Goal: Information Seeking & Learning: Learn about a topic

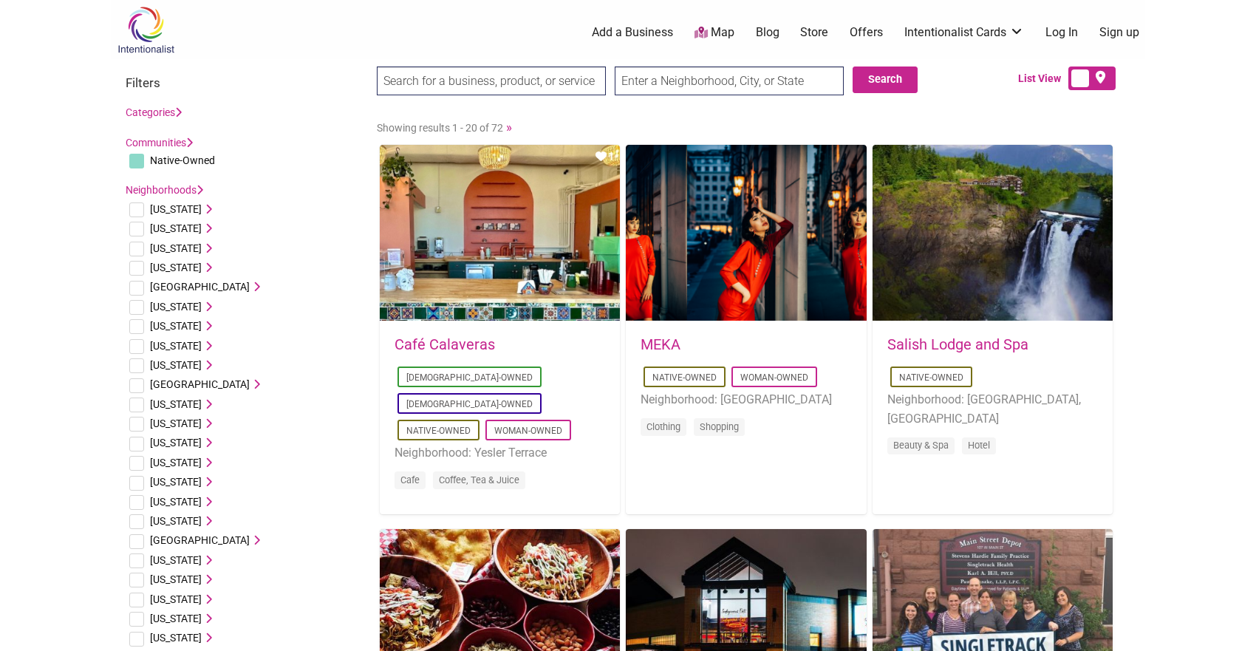
click at [683, 82] on input "text" at bounding box center [729, 80] width 229 height 29
type input "San Francisco, CA, USA"
click at [900, 80] on button "Search" at bounding box center [884, 79] width 65 height 27
click at [773, 85] on input "San Francisco, CA, USA" at bounding box center [729, 80] width 229 height 29
click at [377, 66] on input "Search" at bounding box center [405, 81] width 57 height 30
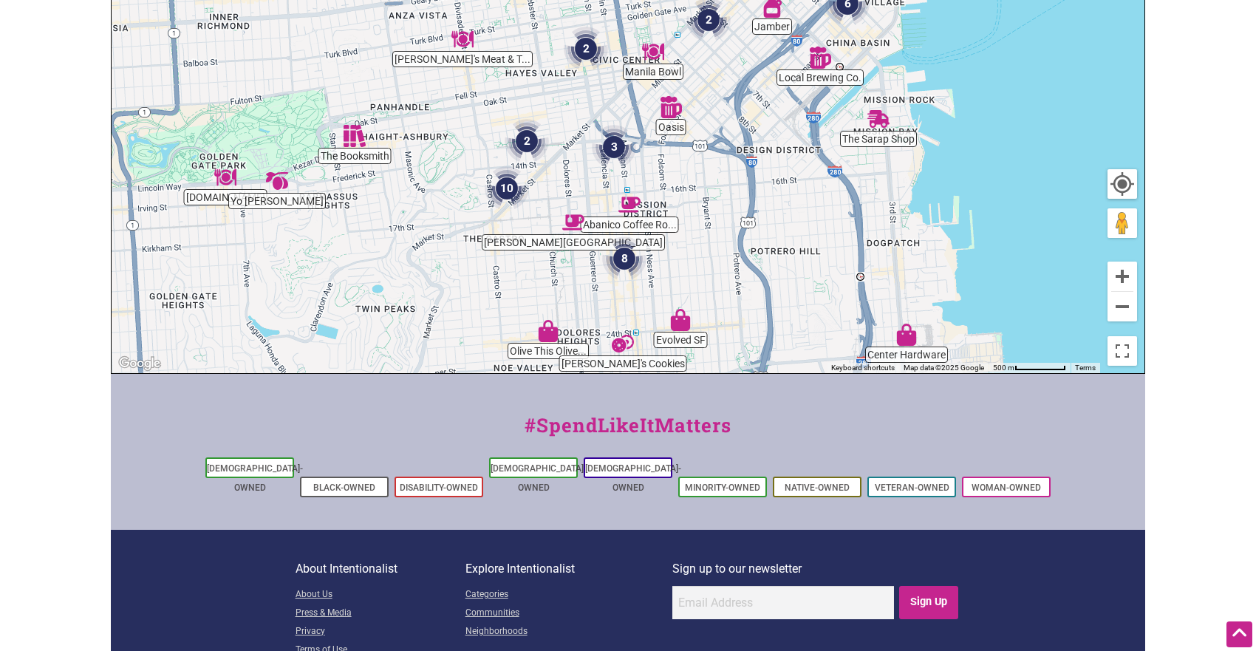
scroll to position [407, 0]
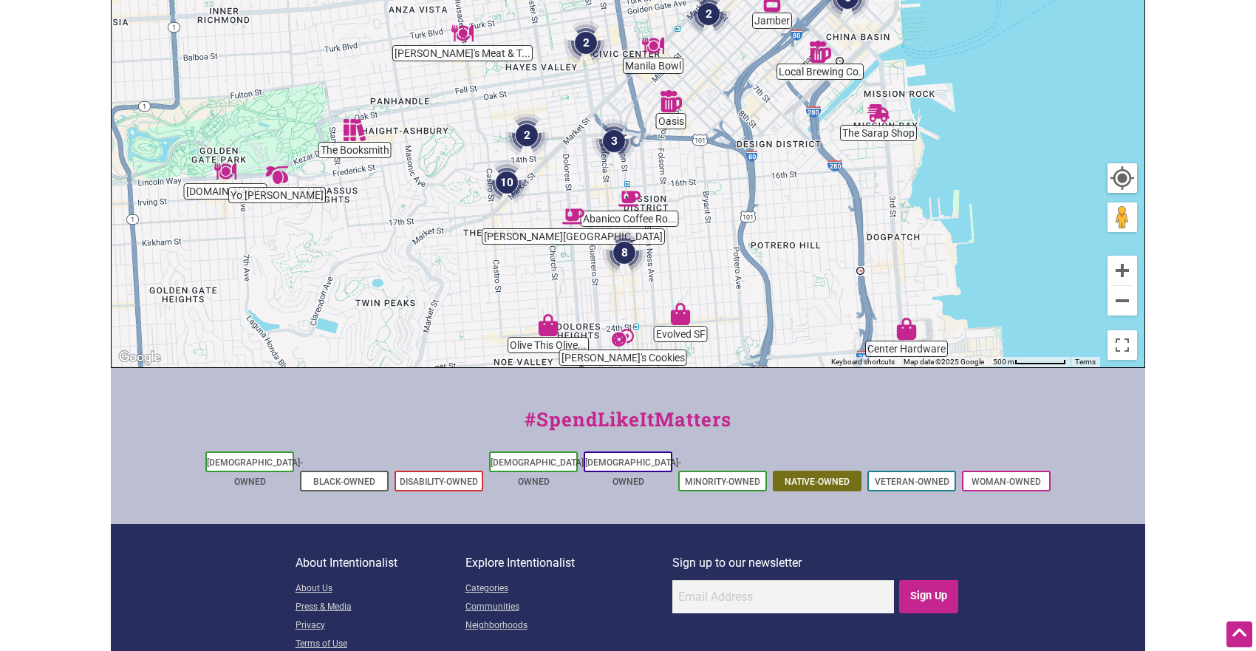
click at [831, 471] on li "Native-Owned" at bounding box center [817, 481] width 89 height 21
click at [807, 476] on link "Native-Owned" at bounding box center [816, 481] width 65 height 10
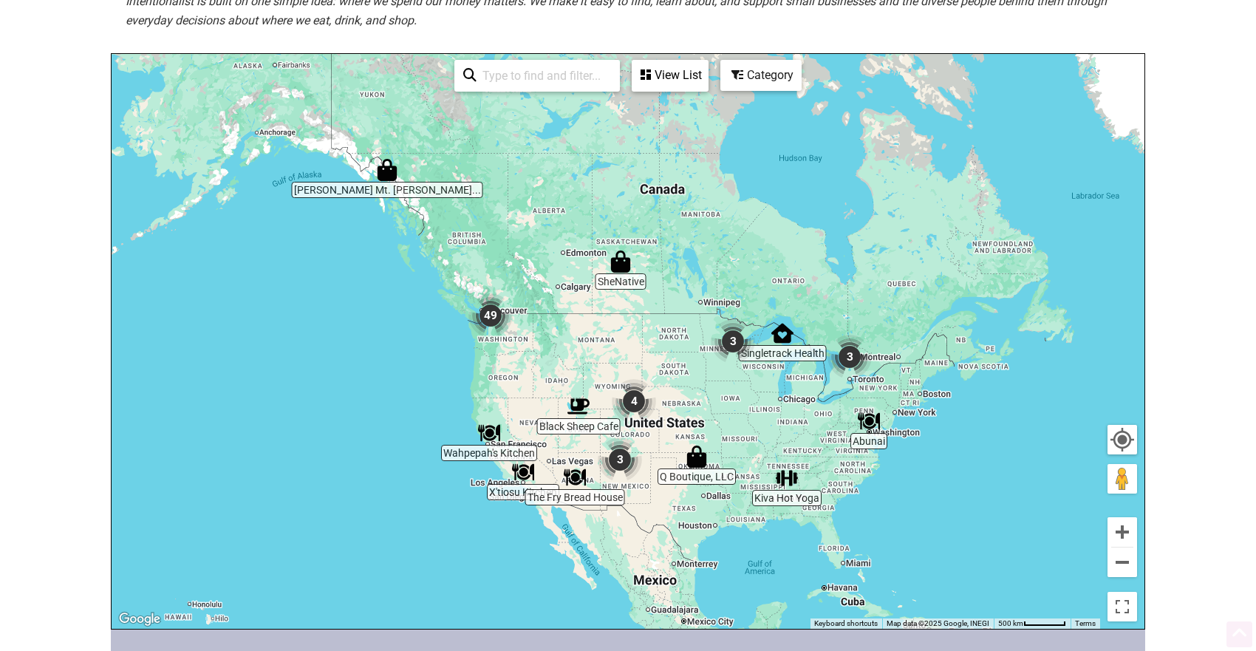
scroll to position [277, 0]
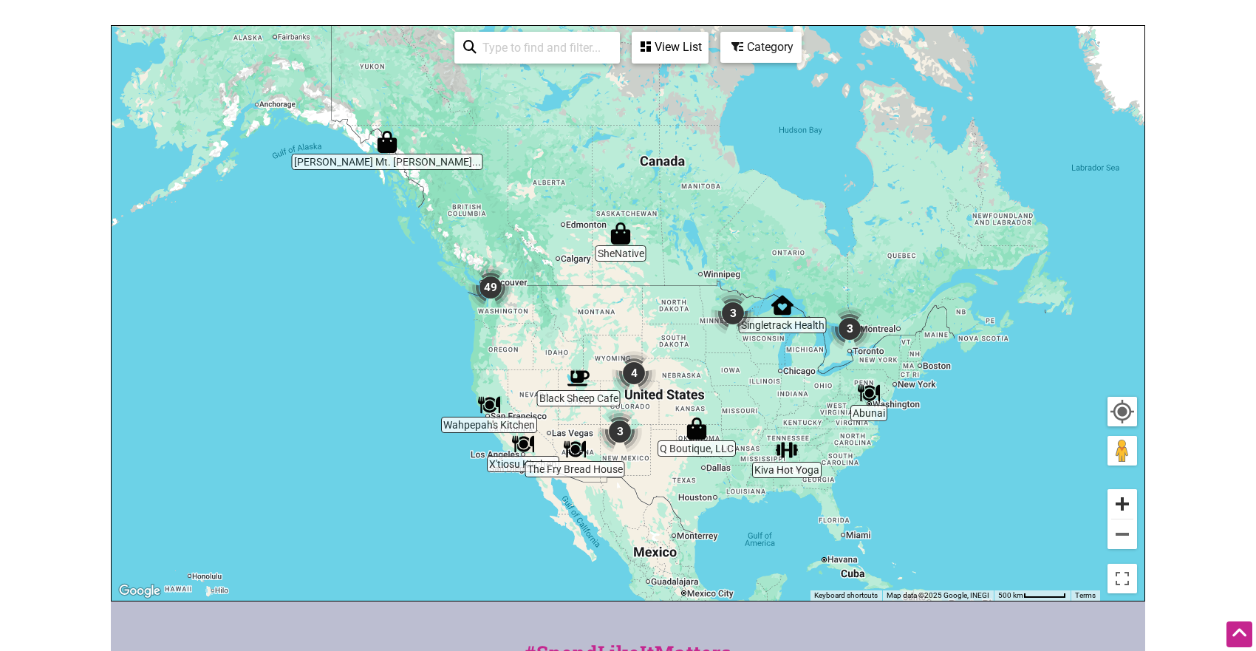
click at [1121, 507] on button "Zoom in" at bounding box center [1122, 504] width 30 height 30
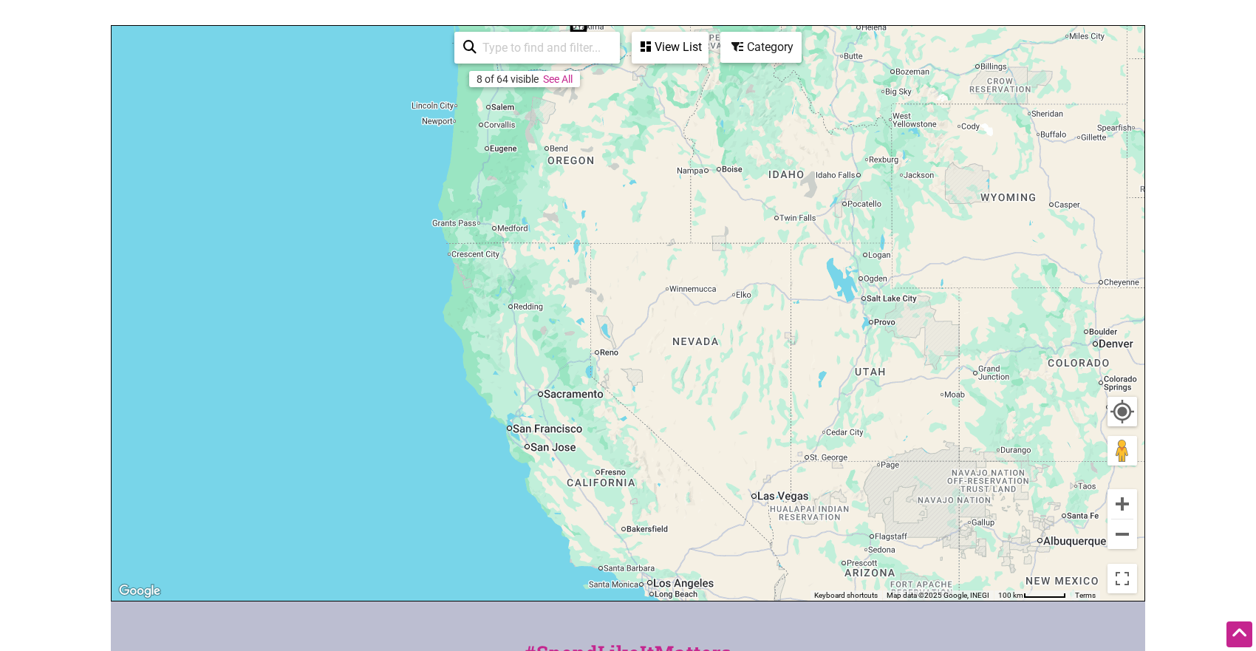
drag, startPoint x: 677, startPoint y: 432, endPoint x: 1155, endPoint y: 129, distance: 566.2
click at [1138, 131] on div "To navigate, press the arrow keys." at bounding box center [628, 313] width 1033 height 575
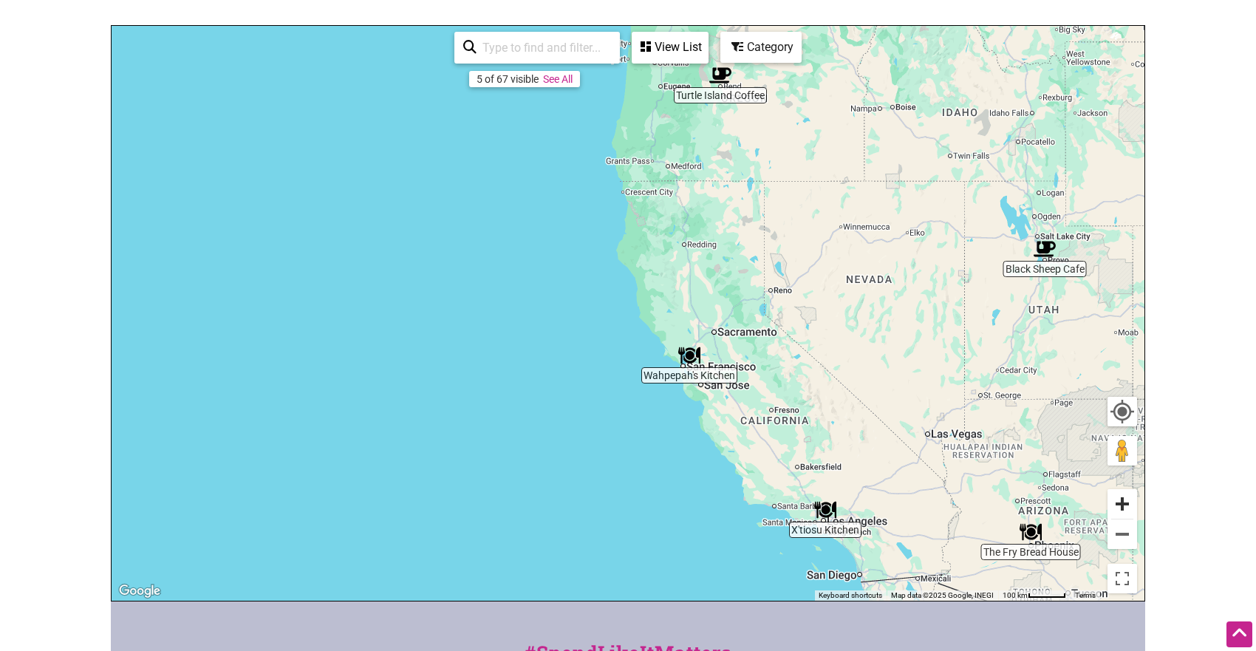
click at [1134, 502] on button "Zoom in" at bounding box center [1122, 504] width 30 height 30
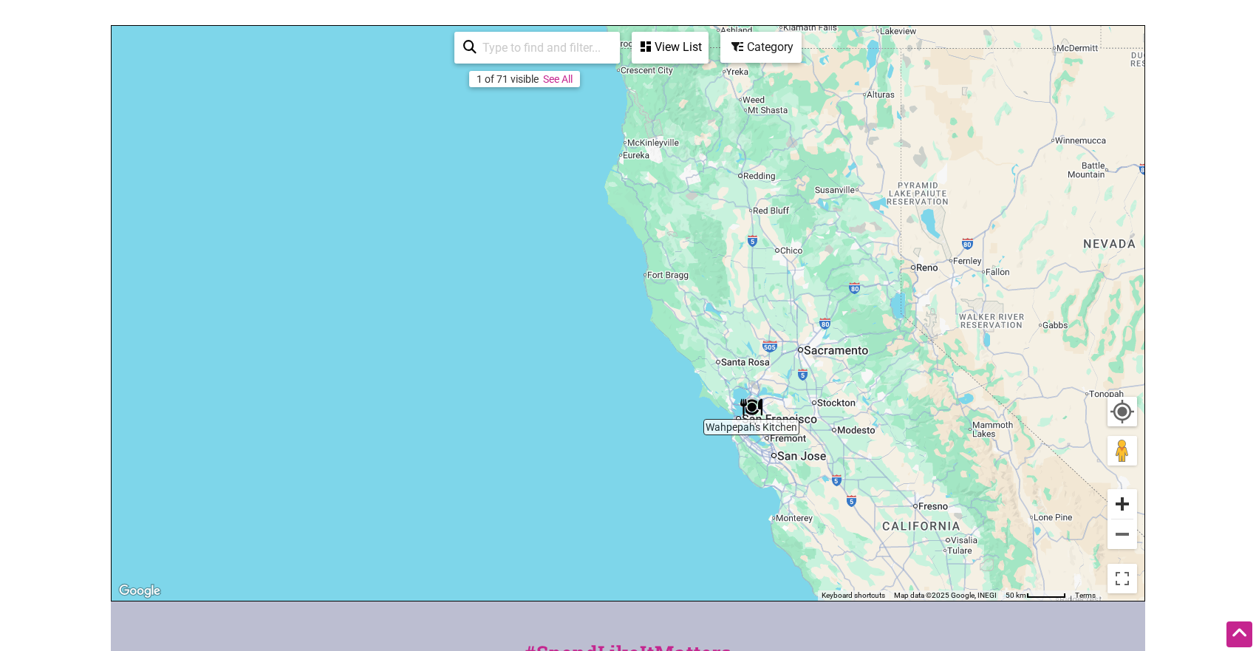
click at [1134, 503] on button "Zoom in" at bounding box center [1122, 504] width 30 height 30
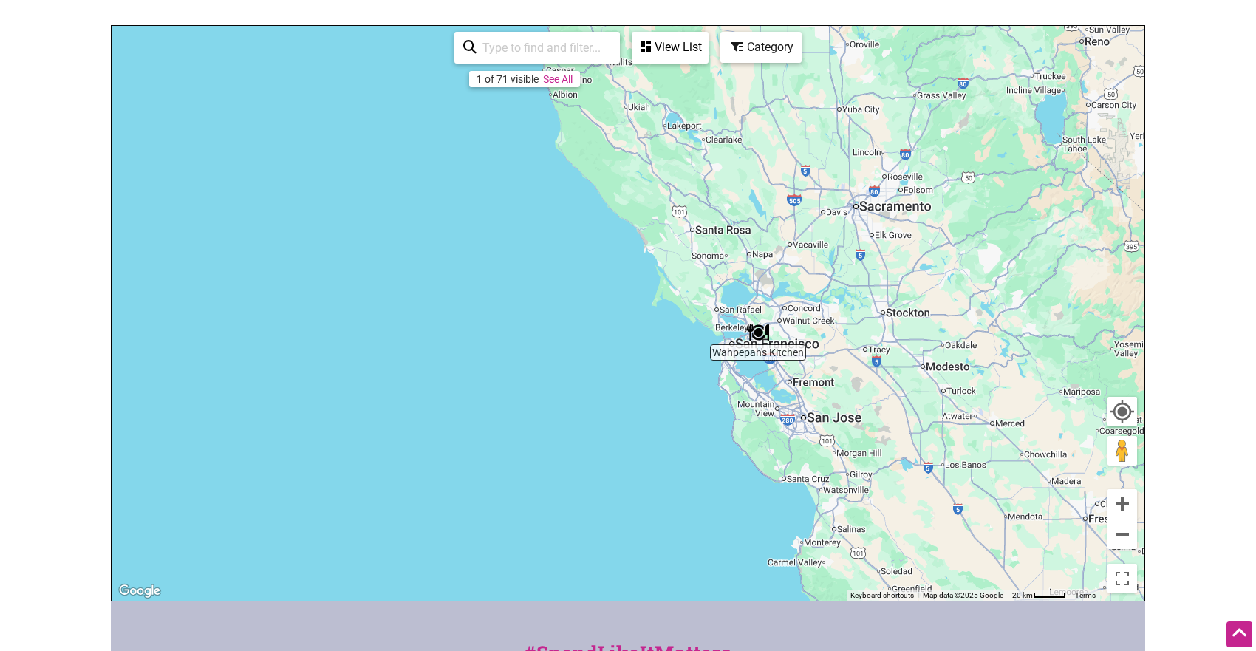
drag, startPoint x: 957, startPoint y: 550, endPoint x: 796, endPoint y: 360, distance: 248.4
click at [801, 360] on div "To navigate, press the arrow keys." at bounding box center [628, 313] width 1033 height 575
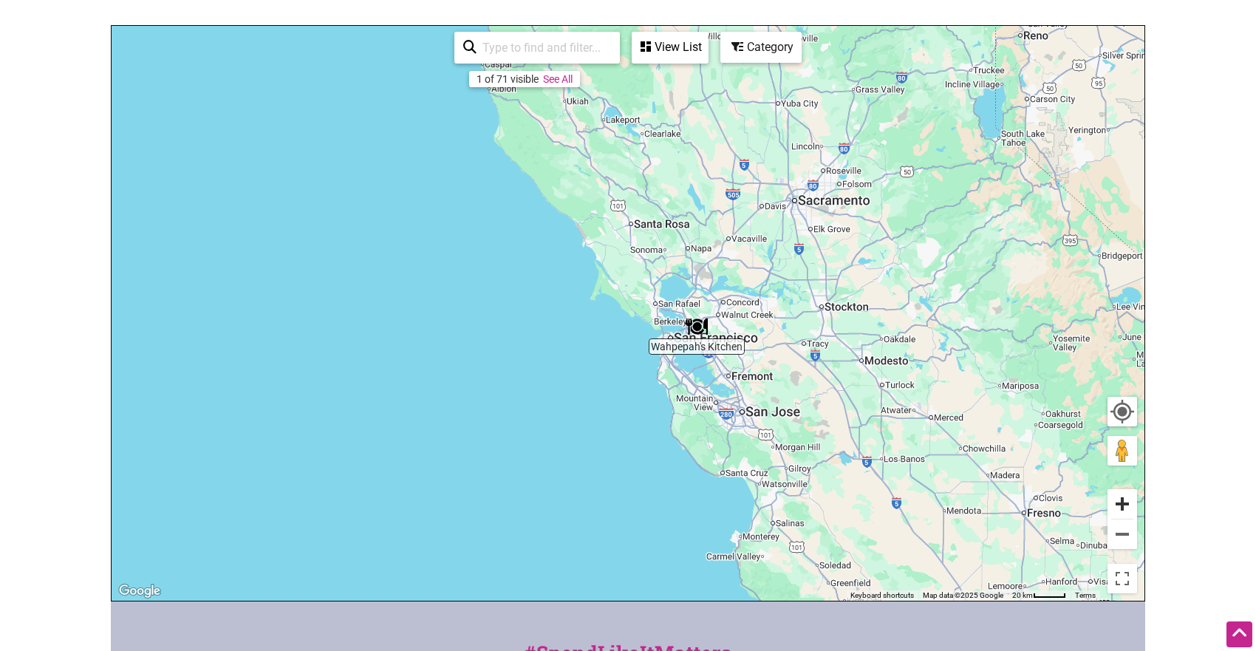
click at [1118, 500] on button "Zoom in" at bounding box center [1122, 504] width 30 height 30
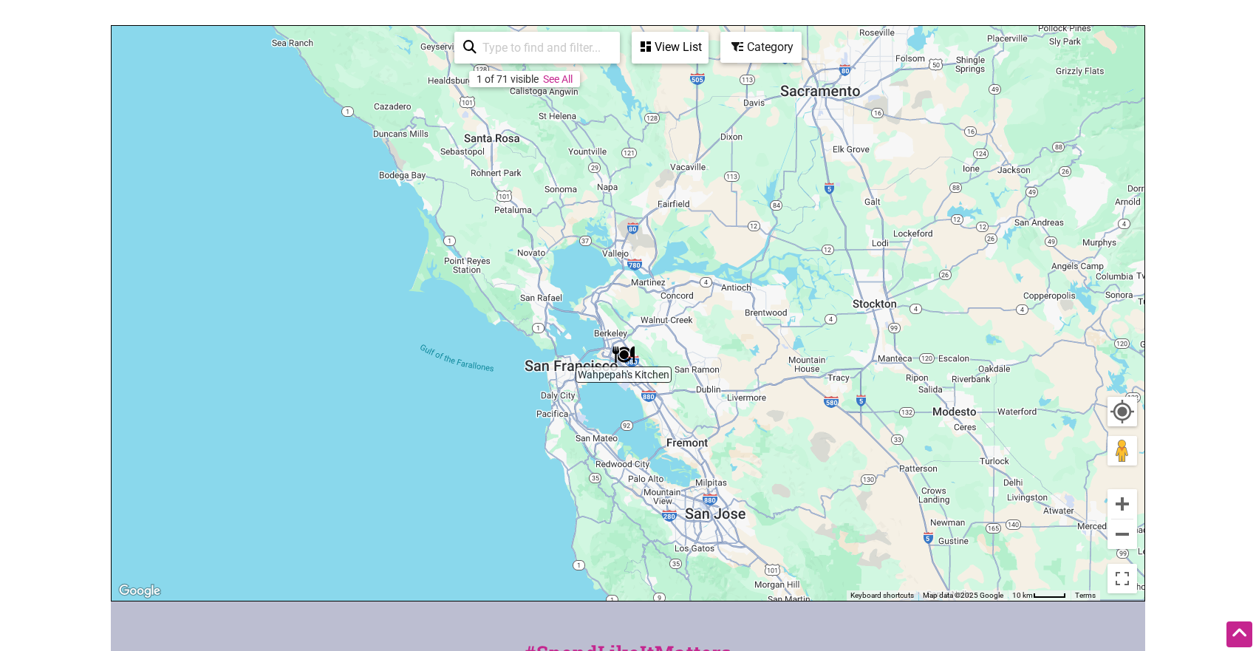
drag, startPoint x: 932, startPoint y: 442, endPoint x: 742, endPoint y: 442, distance: 190.6
click at [742, 442] on div "To navigate, press the arrow keys." at bounding box center [628, 313] width 1033 height 575
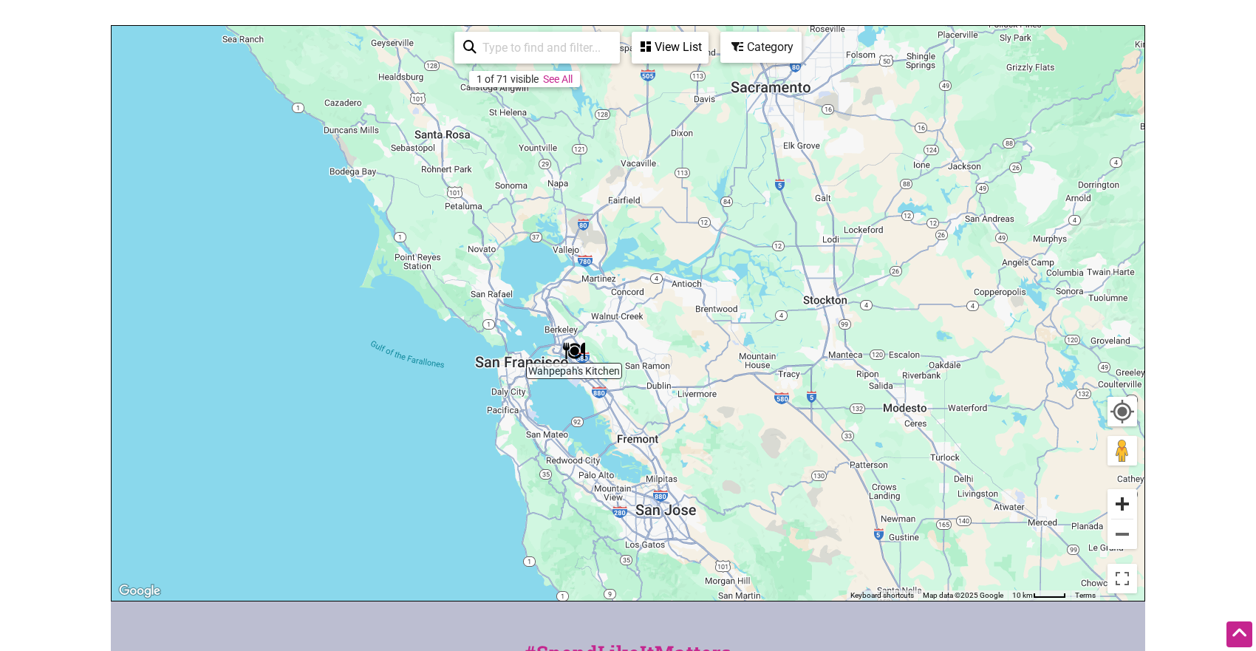
click at [1126, 508] on button "Zoom in" at bounding box center [1122, 504] width 30 height 30
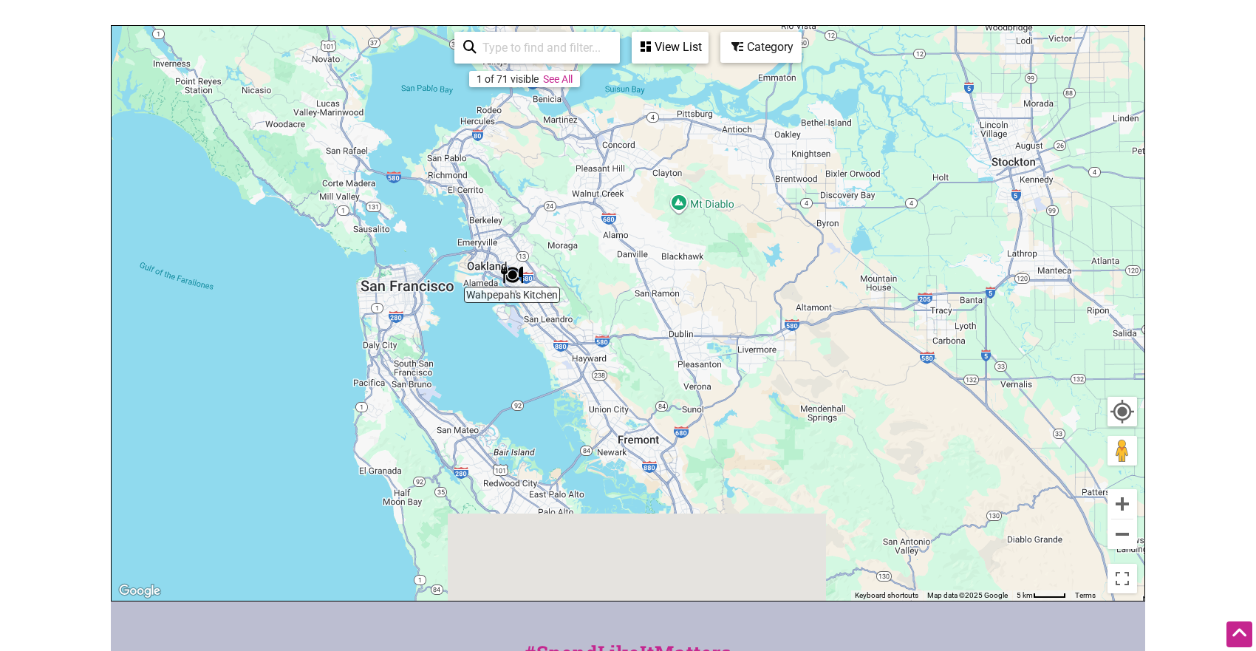
drag, startPoint x: 643, startPoint y: 548, endPoint x: 628, endPoint y: 411, distance: 138.2
click at [628, 411] on div "To navigate, press the arrow keys." at bounding box center [628, 313] width 1033 height 575
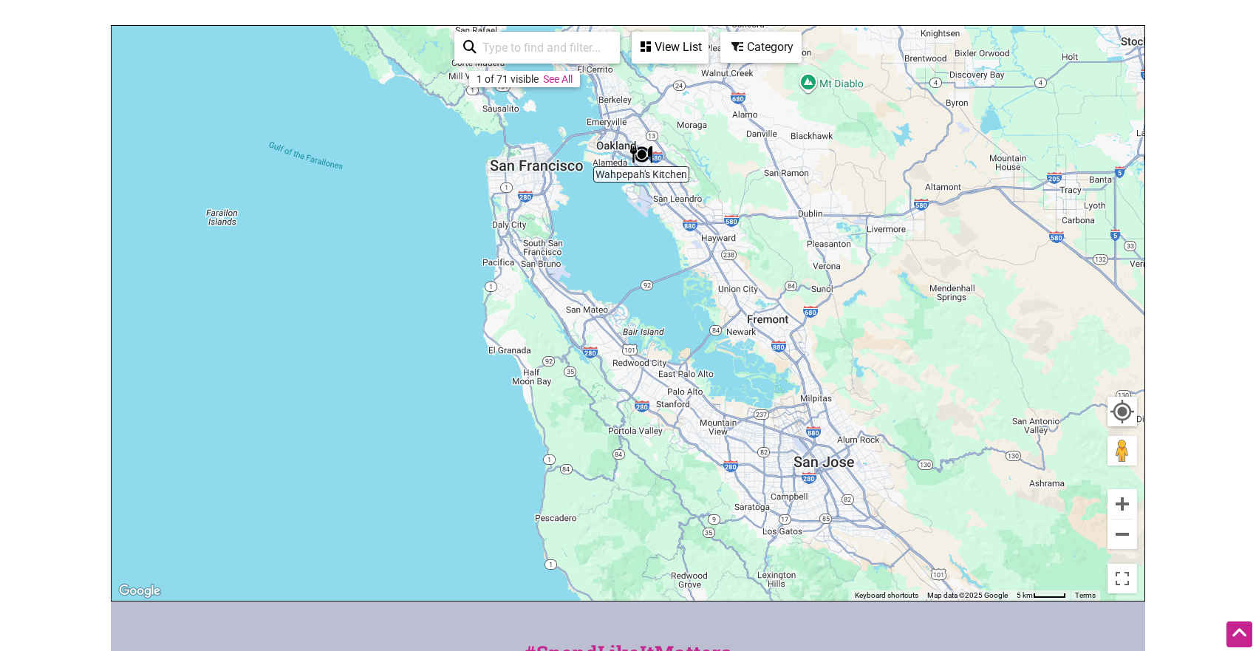
drag, startPoint x: 704, startPoint y: 473, endPoint x: 842, endPoint y: 361, distance: 178.0
click at [841, 361] on div "To navigate, press the arrow keys." at bounding box center [628, 313] width 1033 height 575
click at [642, 155] on img "Wahpepah's Kitchen" at bounding box center [643, 154] width 22 height 22
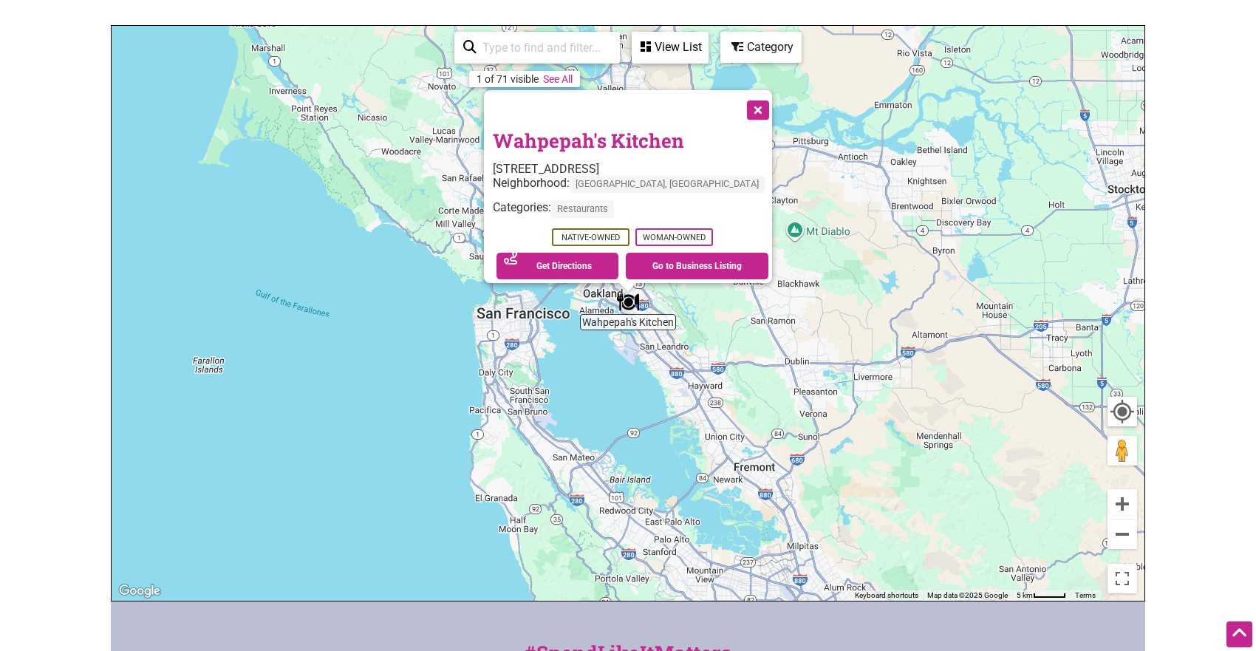
click at [581, 128] on link "Wahpepah's Kitchen" at bounding box center [588, 140] width 191 height 25
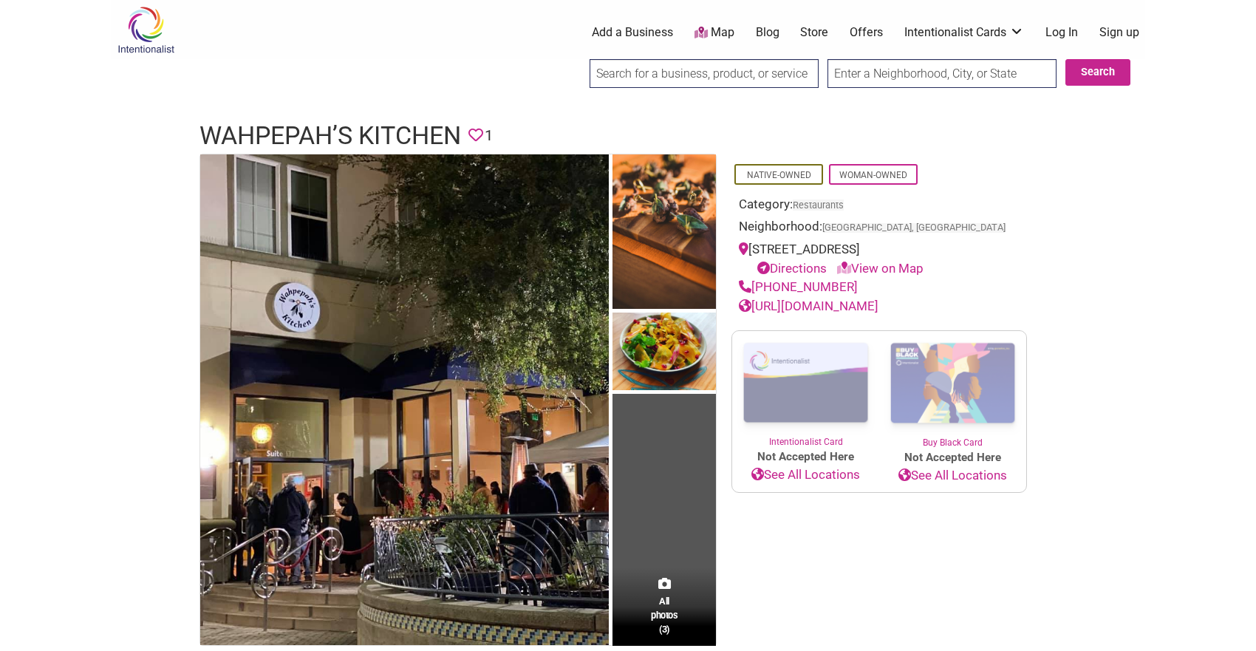
click at [876, 303] on link "[URL][DOMAIN_NAME]" at bounding box center [809, 305] width 140 height 15
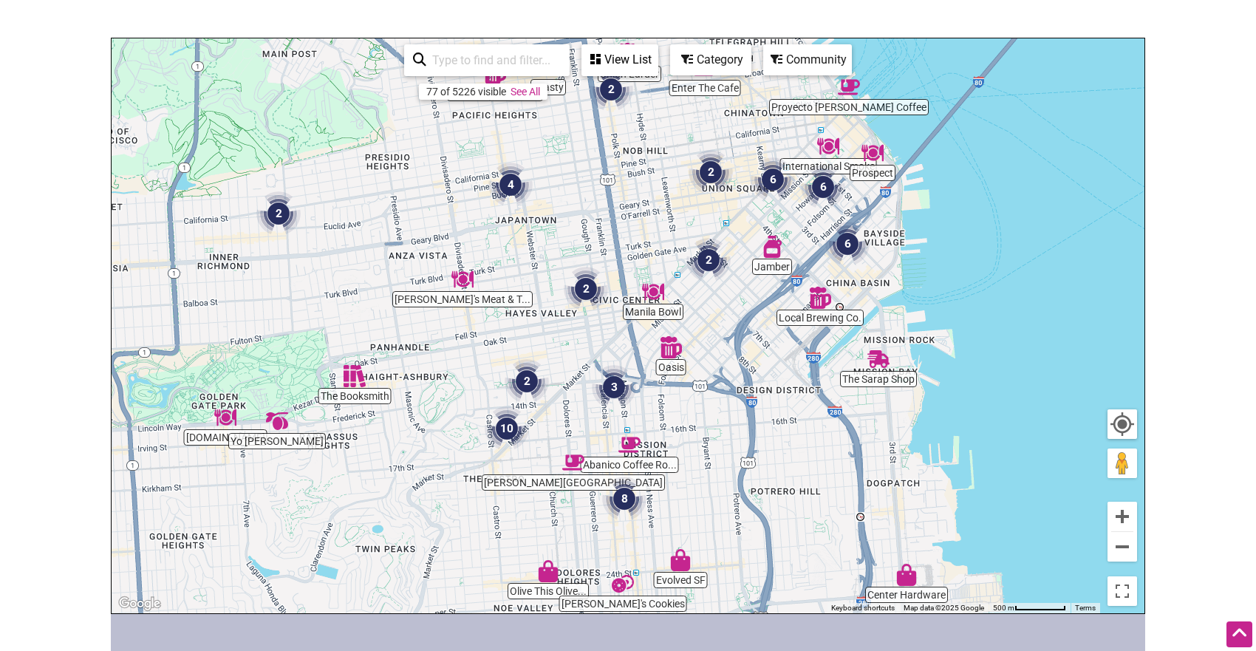
scroll to position [160, 0]
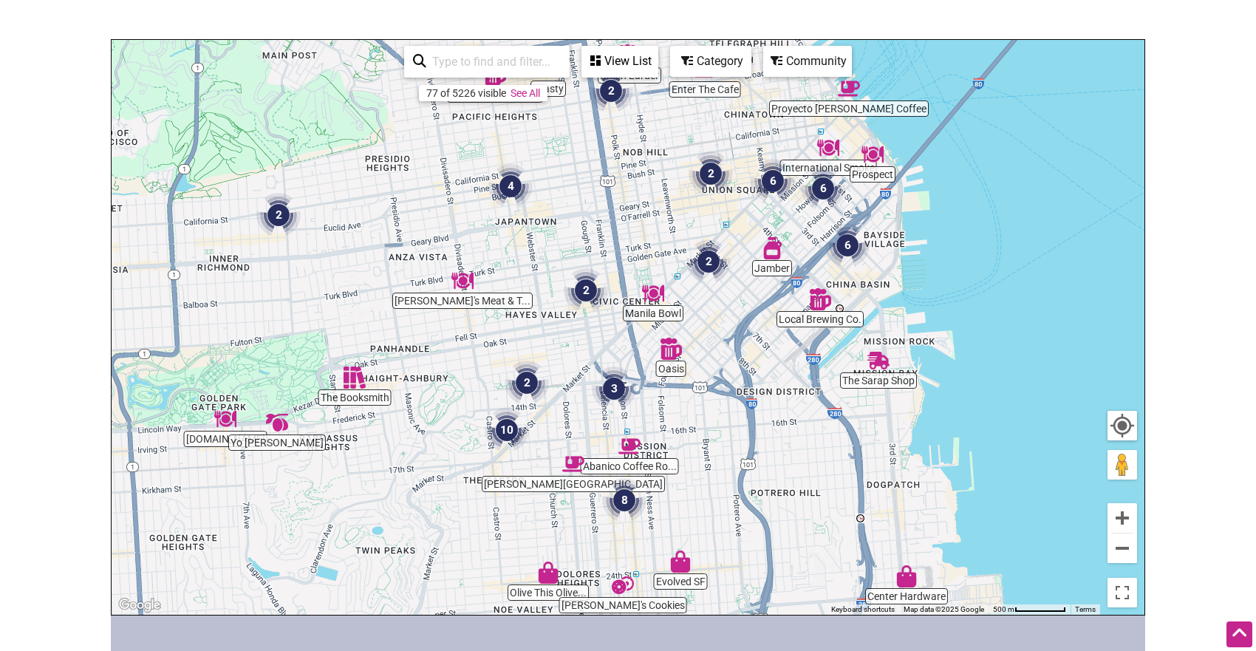
click at [824, 185] on img "6" at bounding box center [823, 188] width 44 height 44
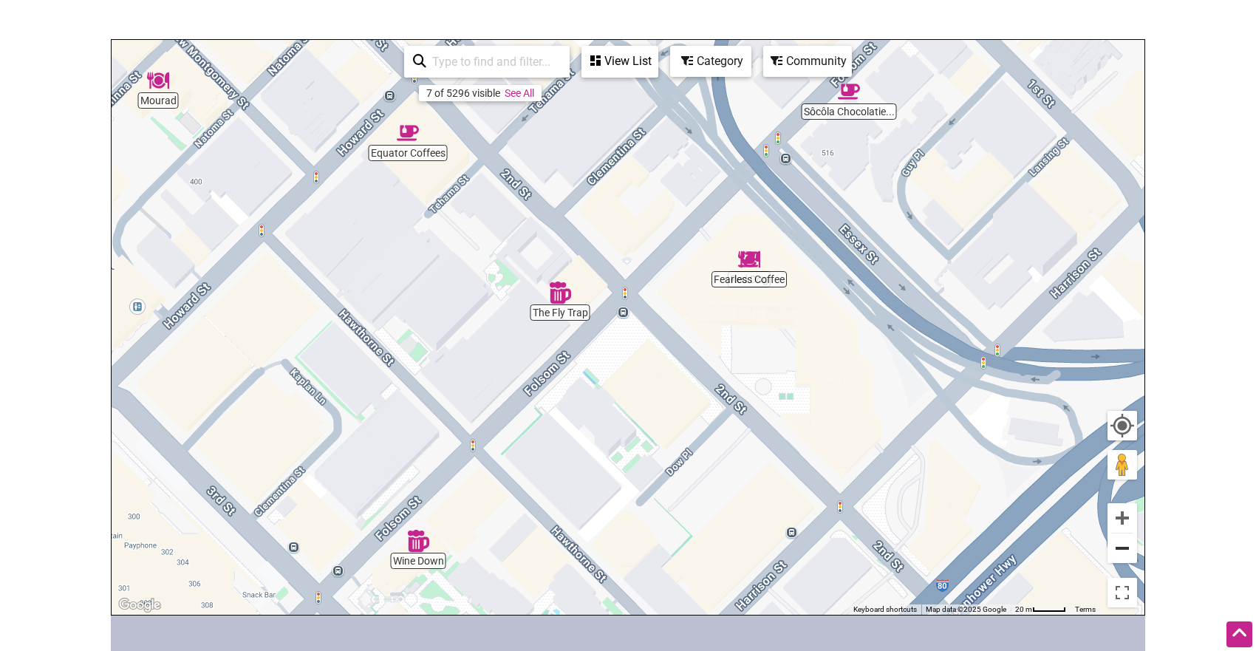
click at [1119, 552] on button "Zoom out" at bounding box center [1122, 548] width 30 height 30
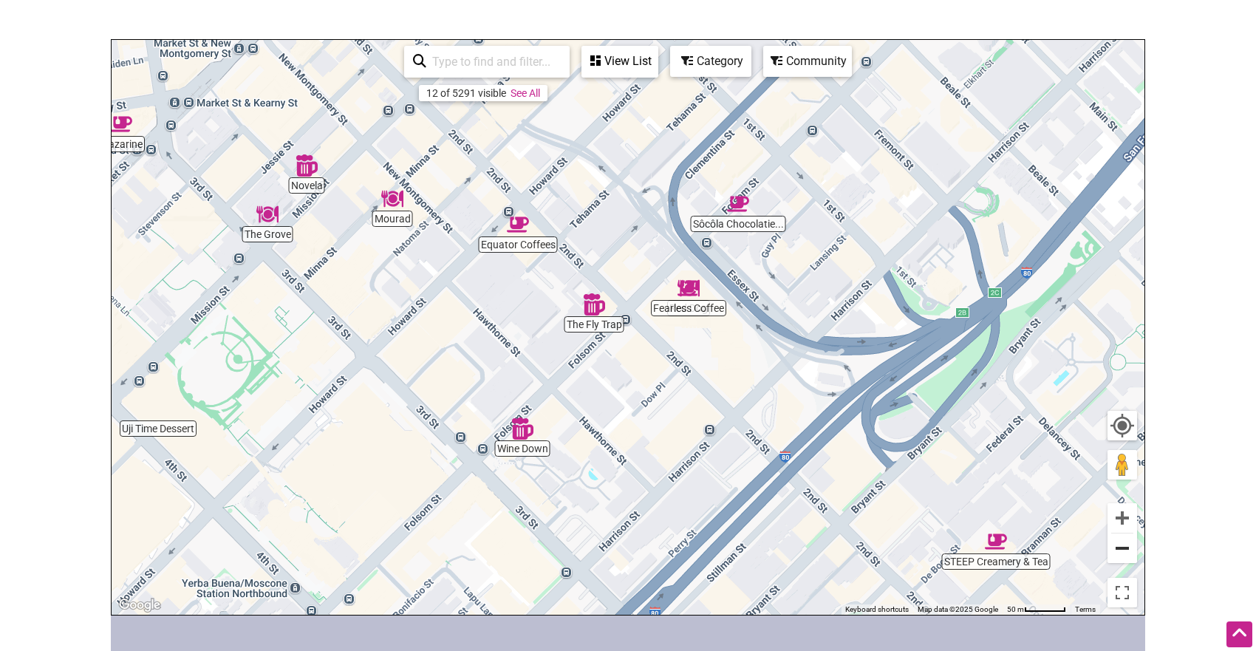
click at [1119, 552] on button "Zoom out" at bounding box center [1122, 548] width 30 height 30
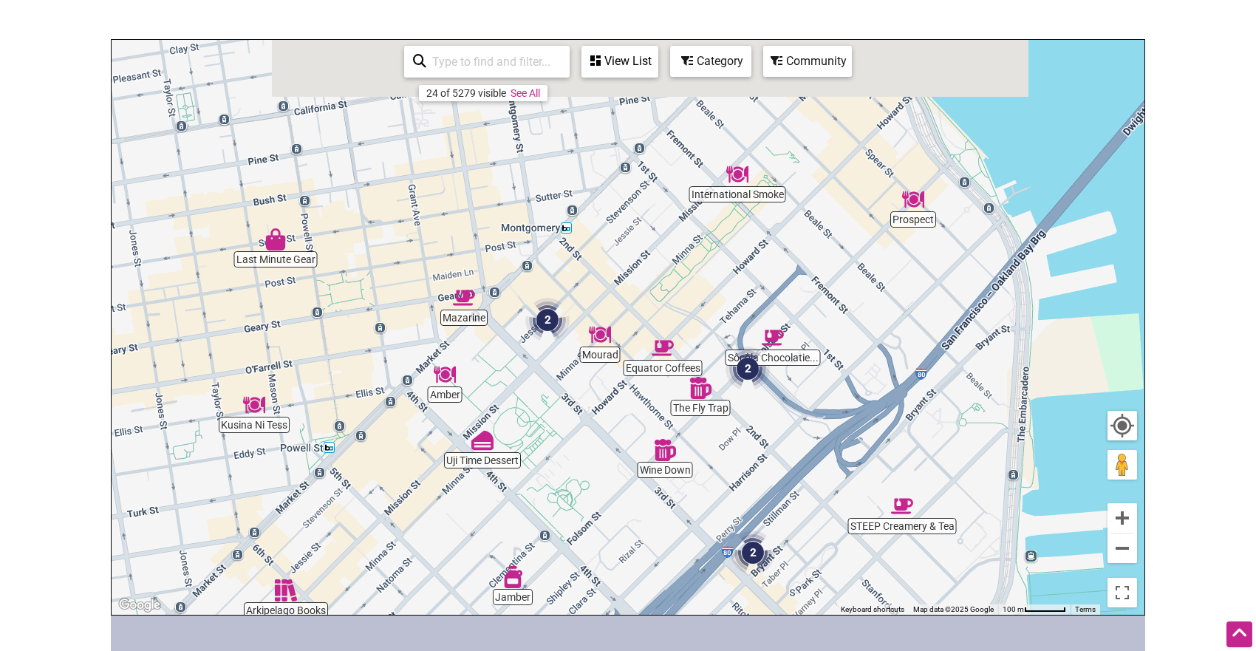
drag, startPoint x: 824, startPoint y: 532, endPoint x: 919, endPoint y: 614, distance: 125.7
click at [919, 614] on div "The Fly Trap Sôcôla Chocolatie... Prospect STEEP Creamery & Tea Equator Coffees…" at bounding box center [628, 327] width 1033 height 575
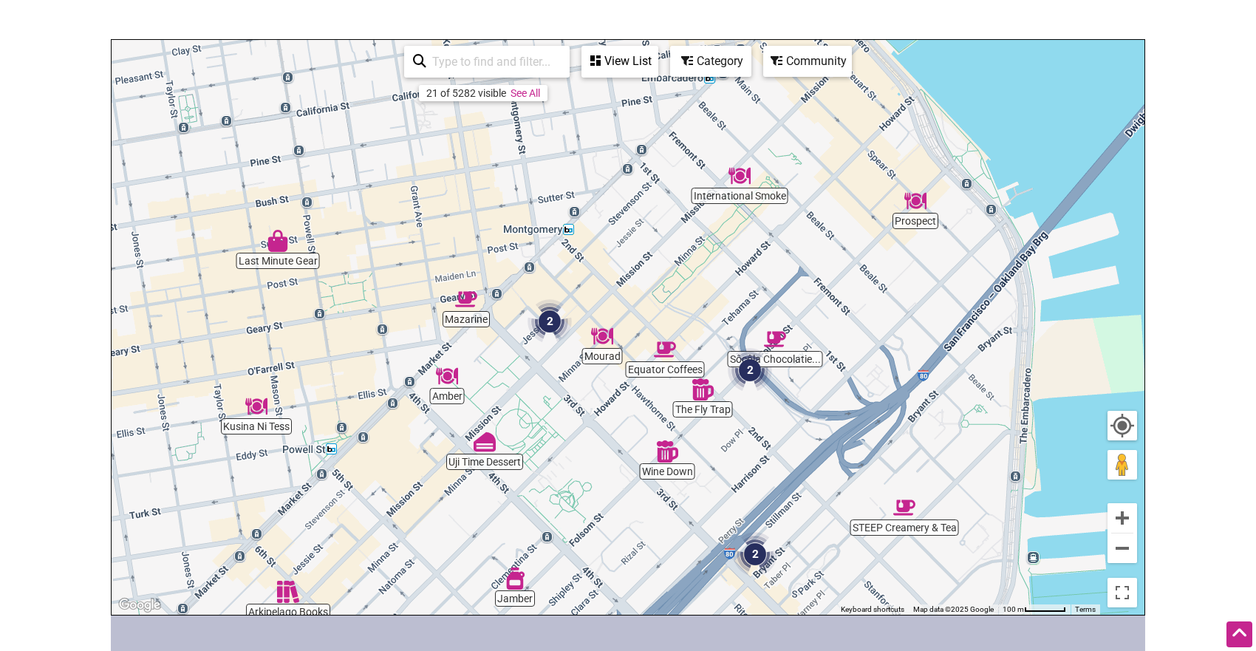
click at [274, 245] on img "Last Minute Gear" at bounding box center [278, 241] width 22 height 22
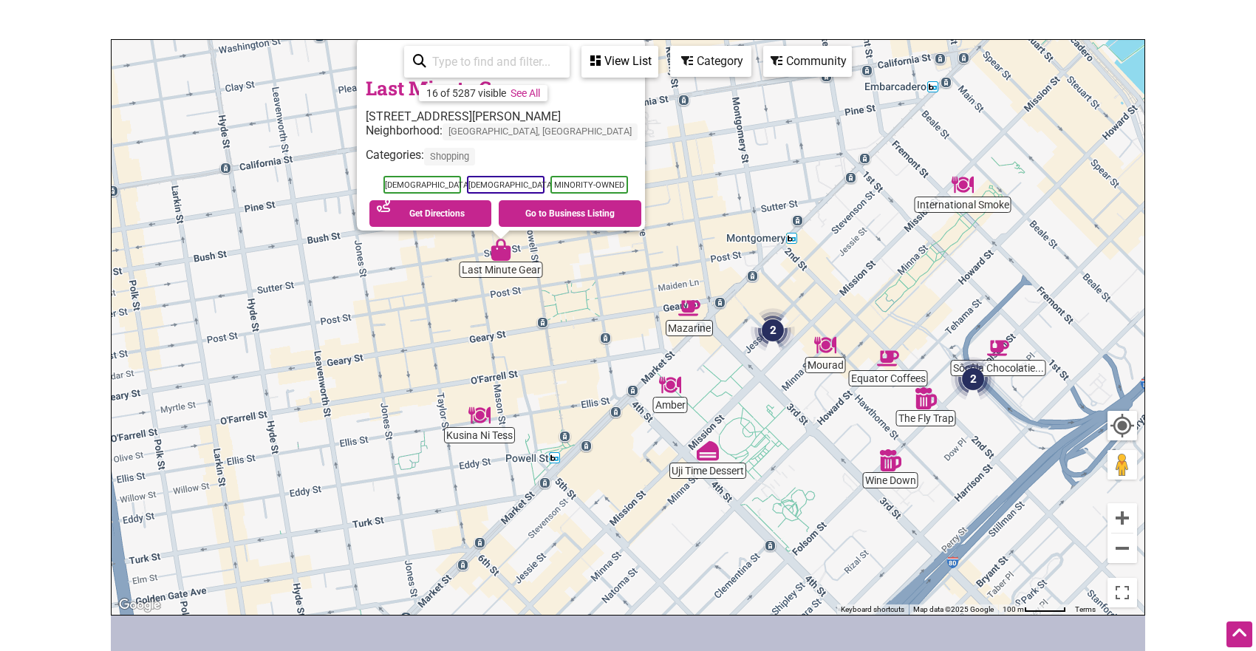
drag, startPoint x: 683, startPoint y: 457, endPoint x: 525, endPoint y: 372, distance: 179.2
click at [533, 377] on div "To navigate, press the arrow keys. Last Minute Gear [STREET_ADDRESS][PERSON_NAM…" at bounding box center [628, 327] width 1033 height 575
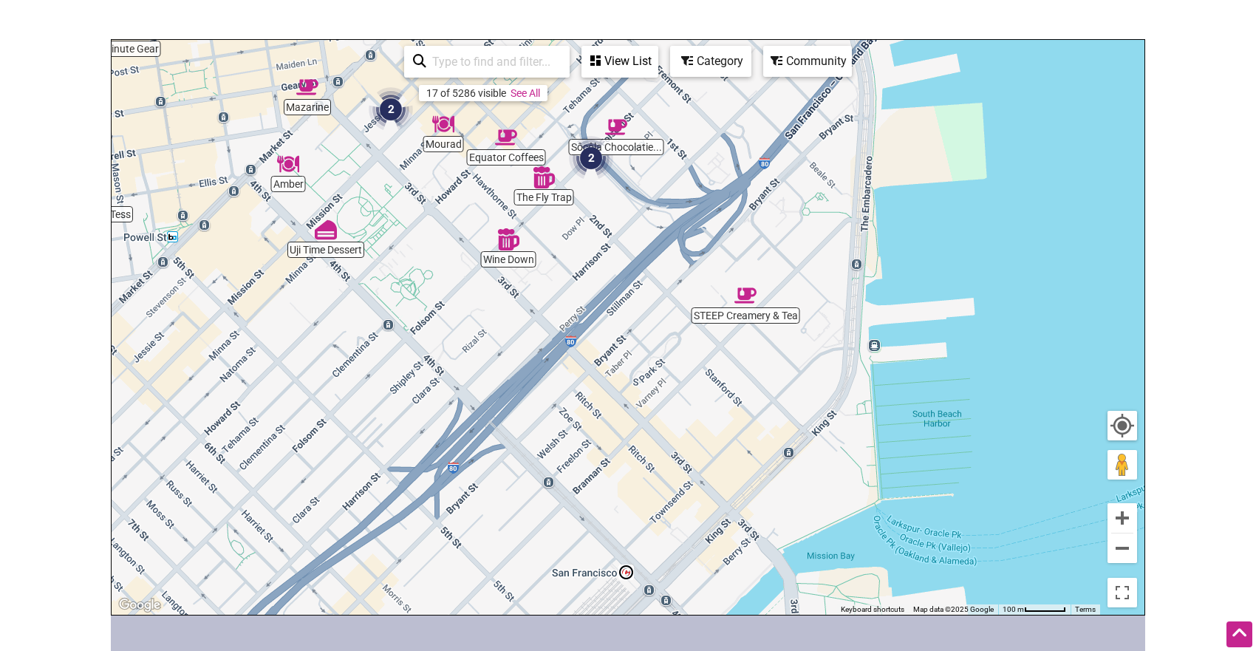
drag, startPoint x: 746, startPoint y: 473, endPoint x: 438, endPoint y: 175, distance: 428.9
click at [438, 177] on div "To navigate, press the arrow keys. Last Minute Gear [STREET_ADDRESS][PERSON_NAM…" at bounding box center [628, 327] width 1033 height 575
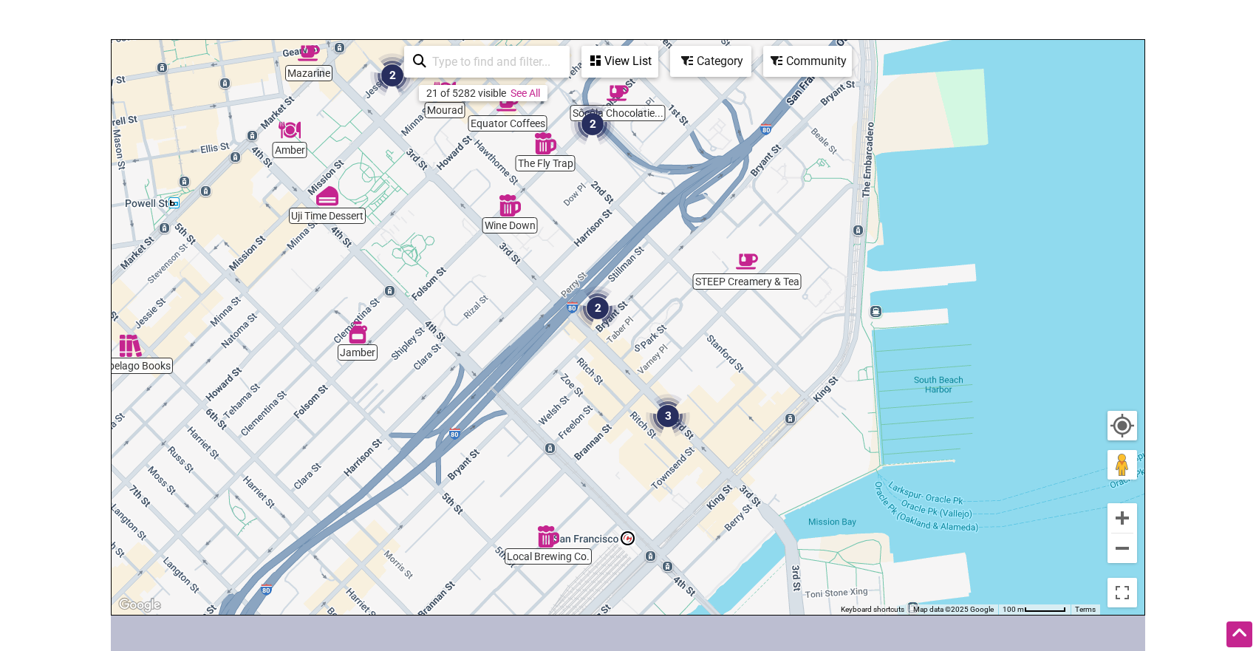
click at [668, 417] on img "3" at bounding box center [668, 416] width 44 height 44
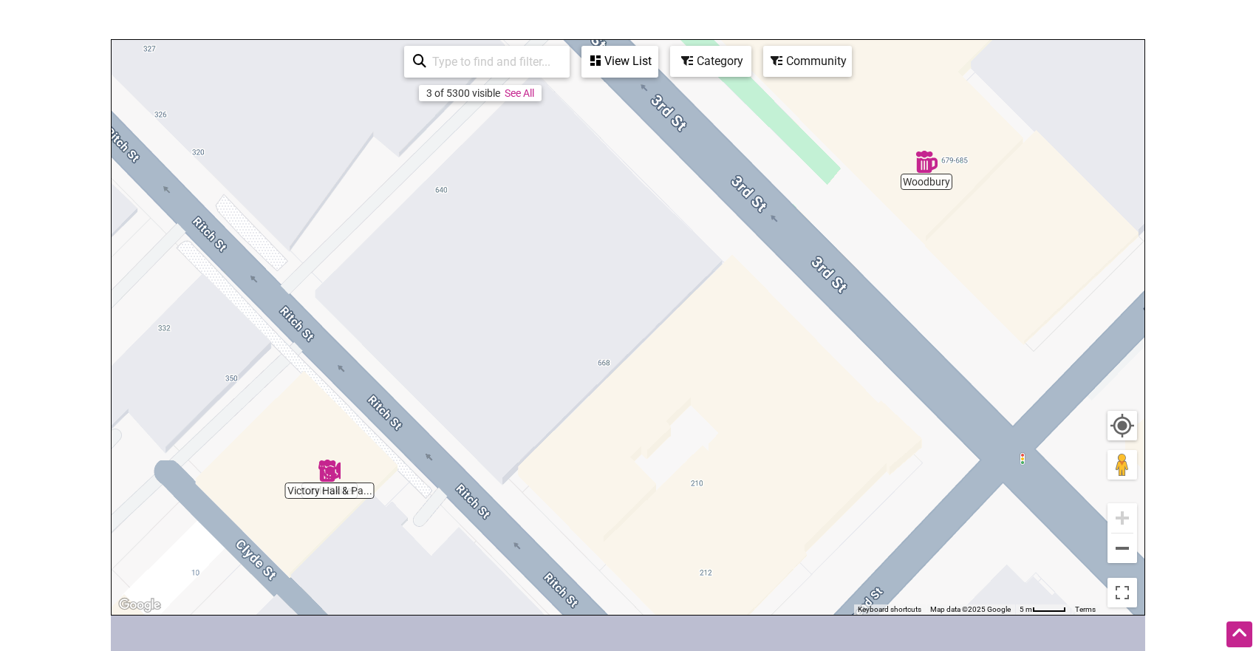
click at [324, 473] on img "Victory Hall & Parlor" at bounding box center [329, 470] width 22 height 22
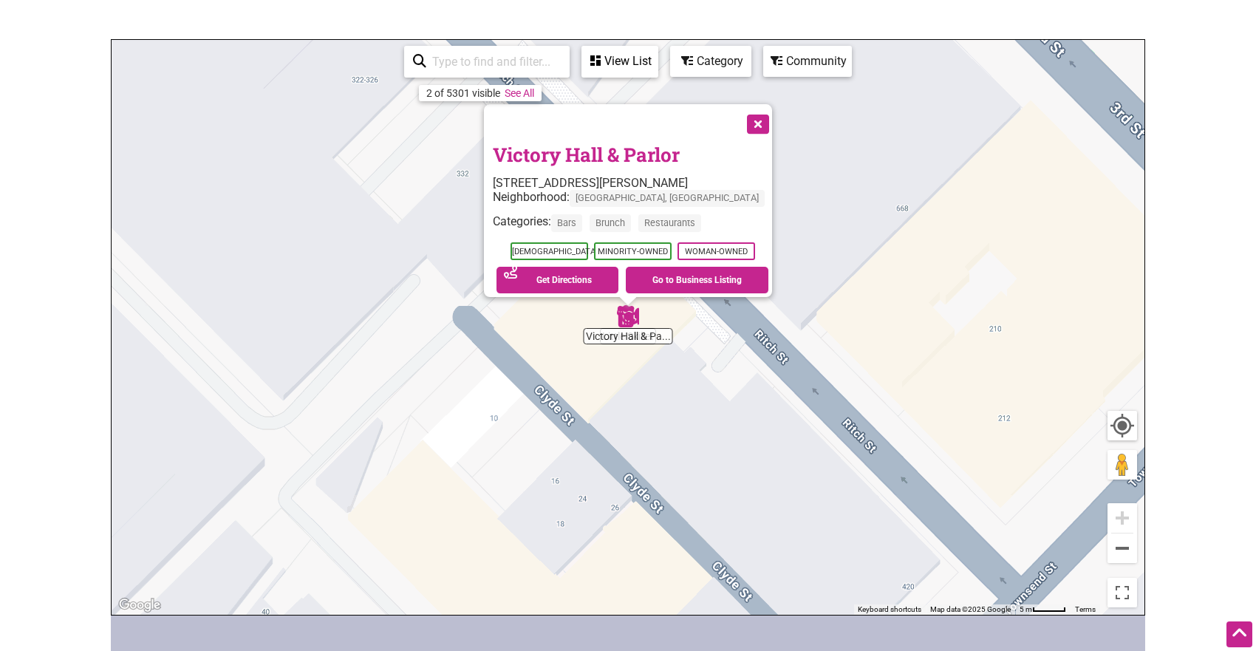
click at [742, 114] on button "Close" at bounding box center [756, 122] width 37 height 37
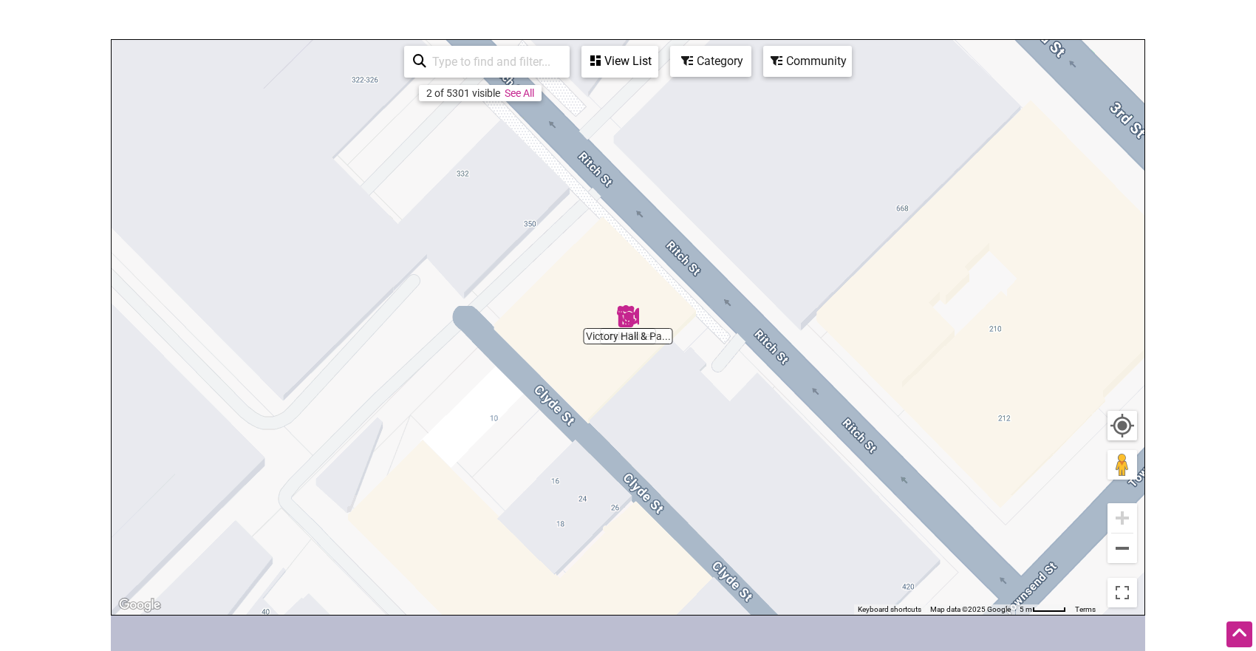
click at [657, 69] on div "Category" at bounding box center [620, 61] width 74 height 28
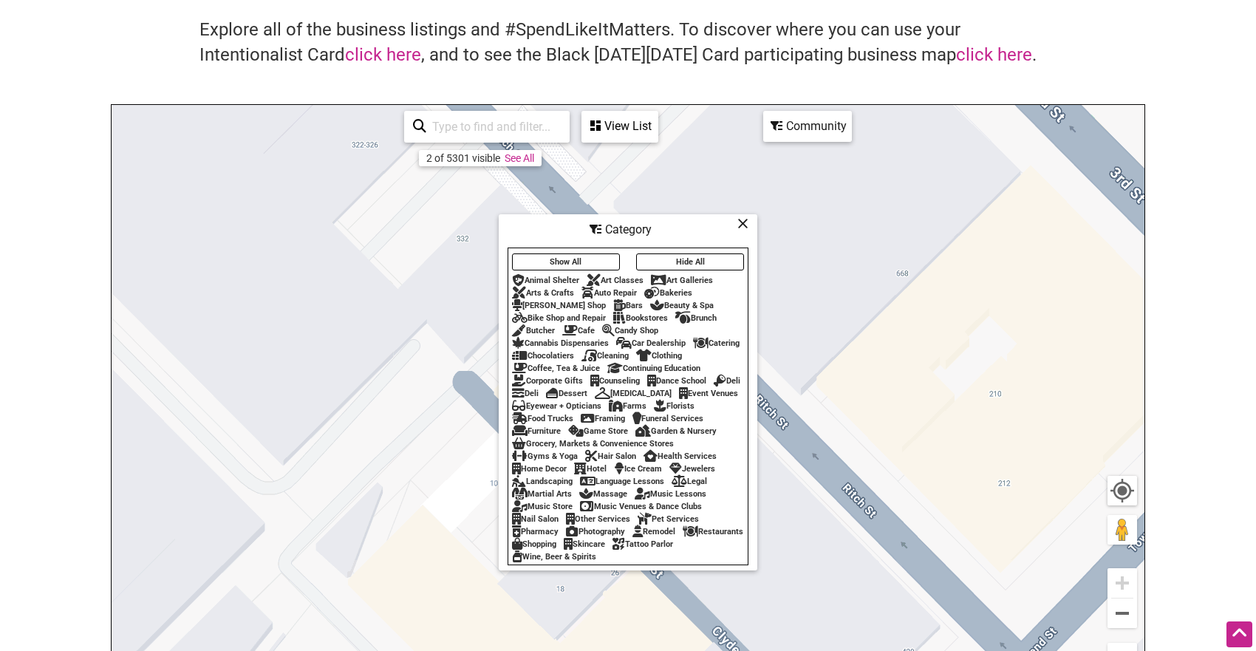
scroll to position [92, 0]
click at [612, 124] on div "View List" at bounding box center [620, 128] width 74 height 28
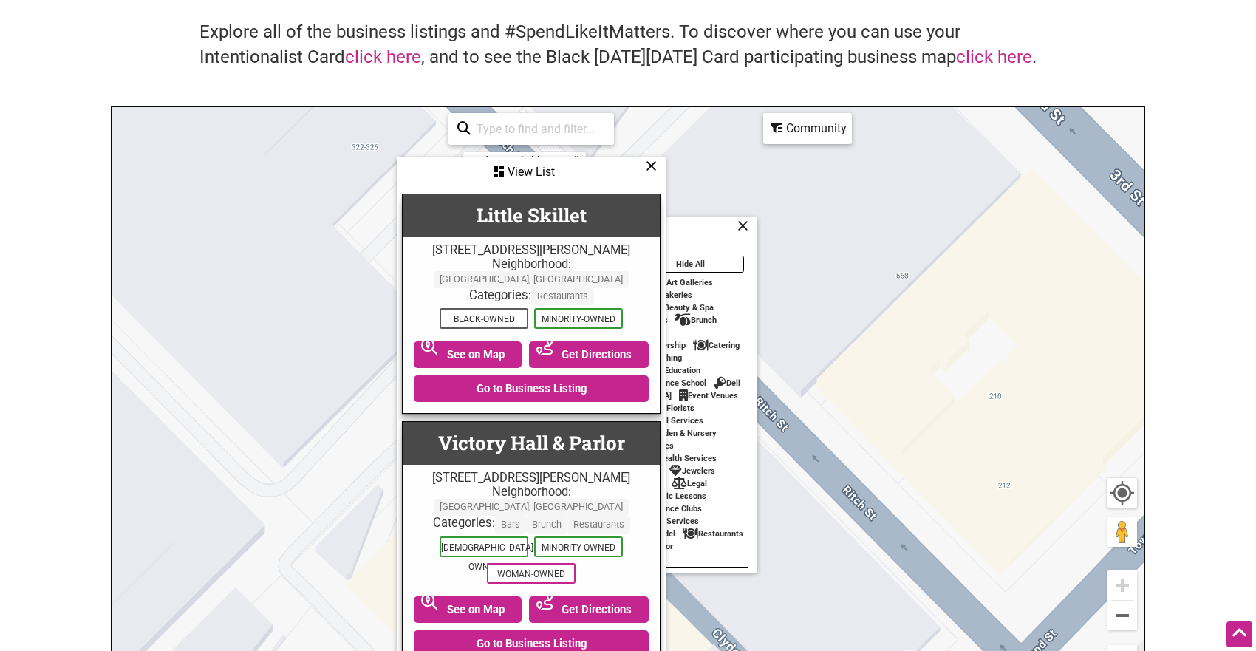
click at [646, 165] on icon at bounding box center [651, 165] width 11 height 1
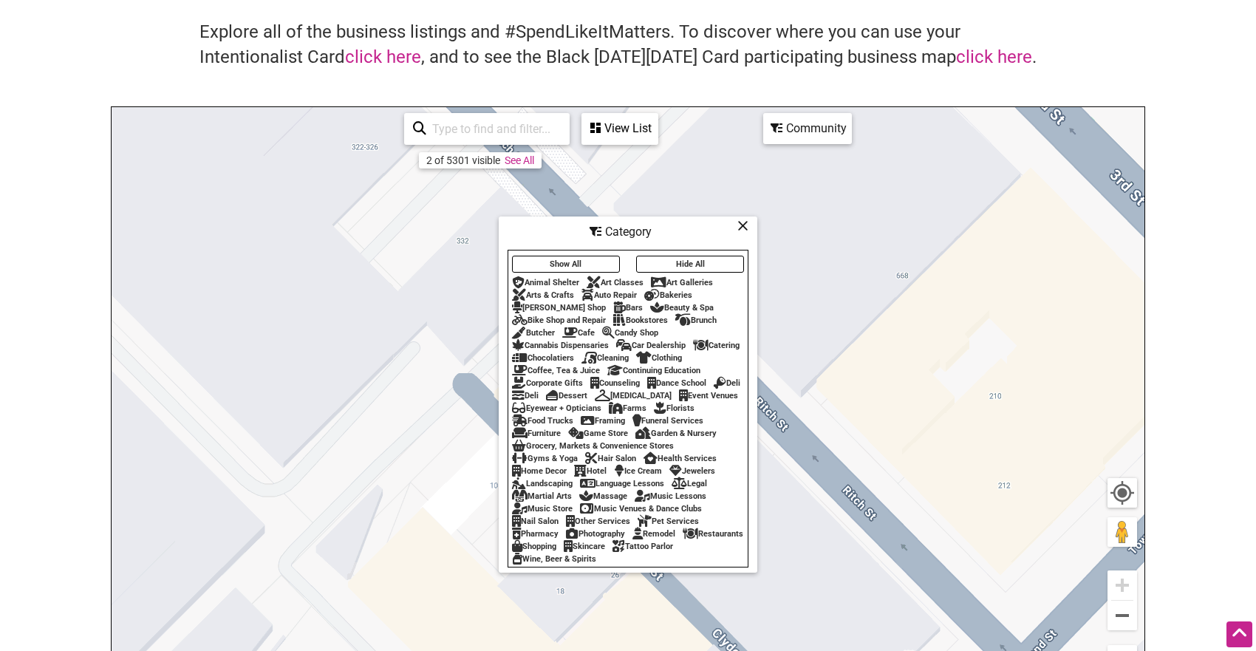
click at [736, 220] on div "Category" at bounding box center [628, 232] width 256 height 28
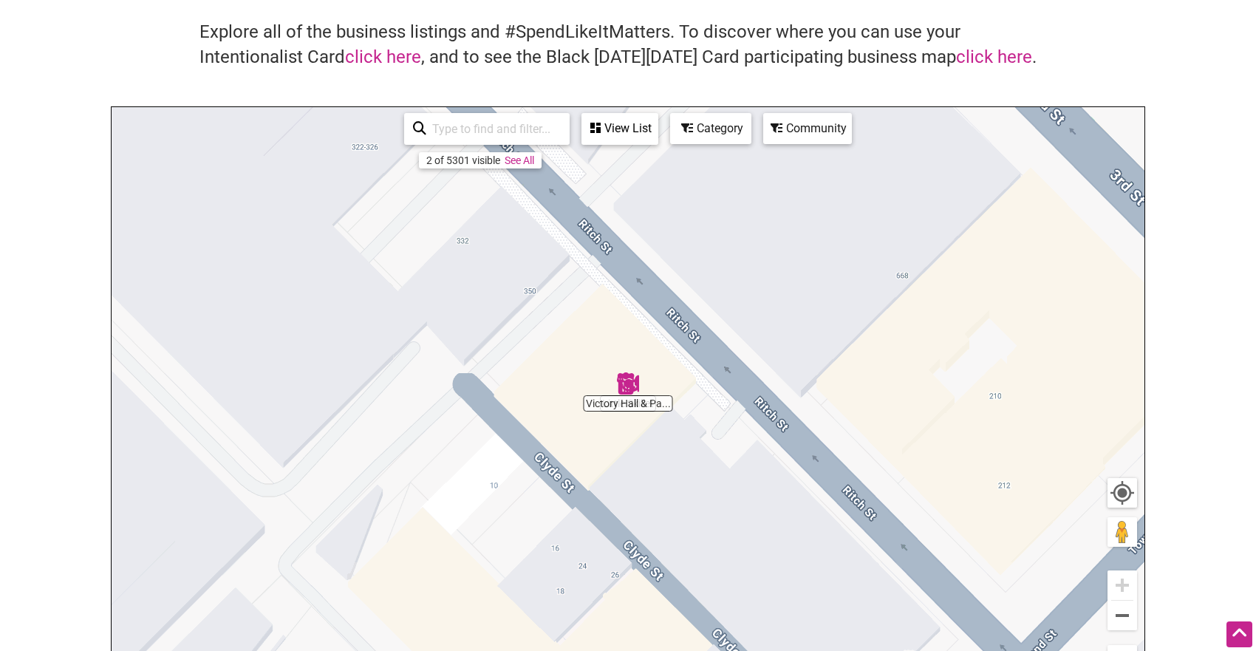
click at [657, 134] on div "Community" at bounding box center [620, 128] width 74 height 28
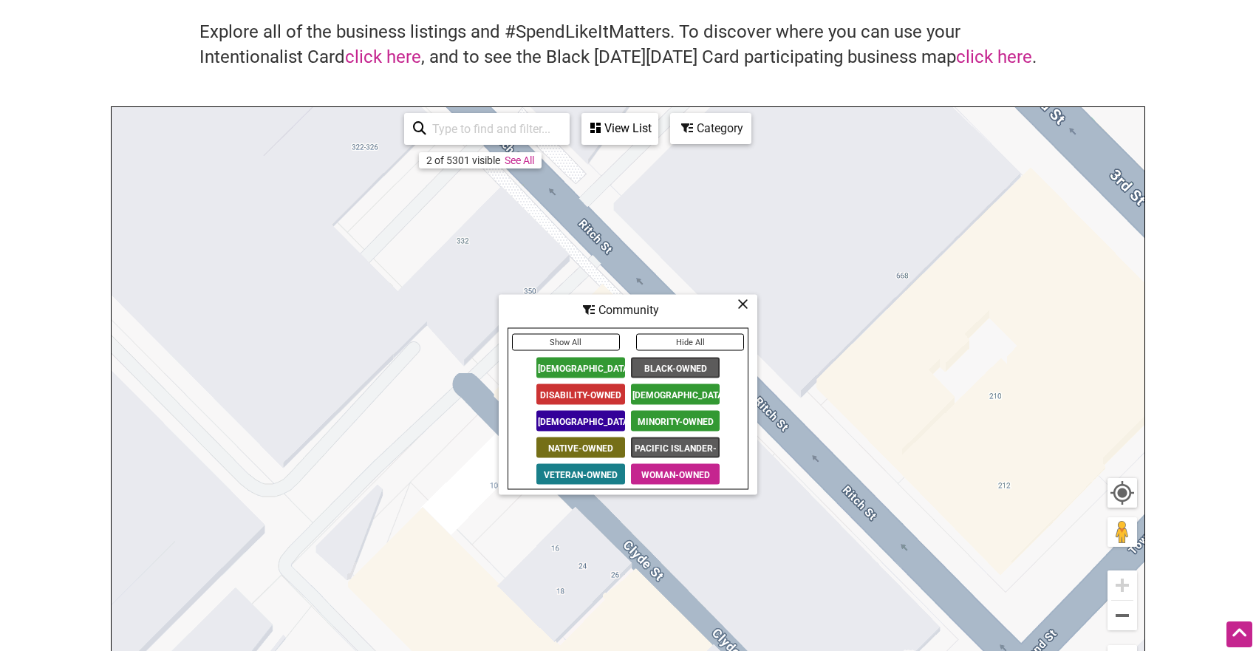
click at [589, 445] on span "Native-Owned" at bounding box center [580, 447] width 89 height 21
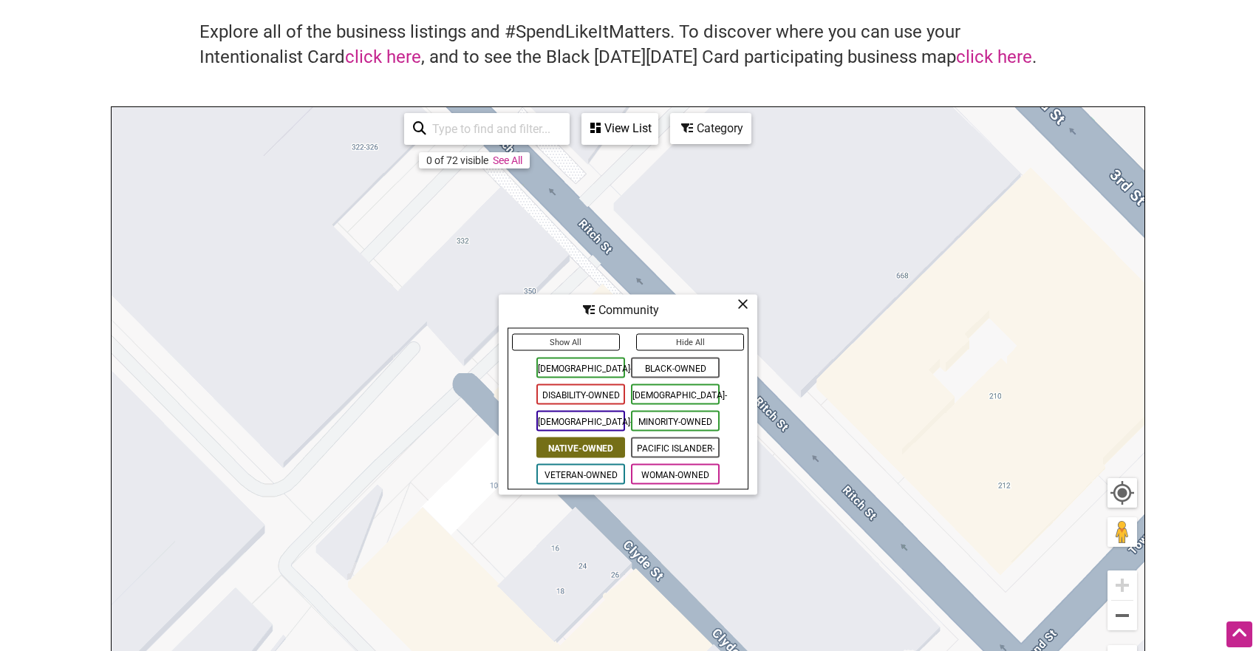
click at [737, 304] on icon at bounding box center [742, 304] width 11 height 1
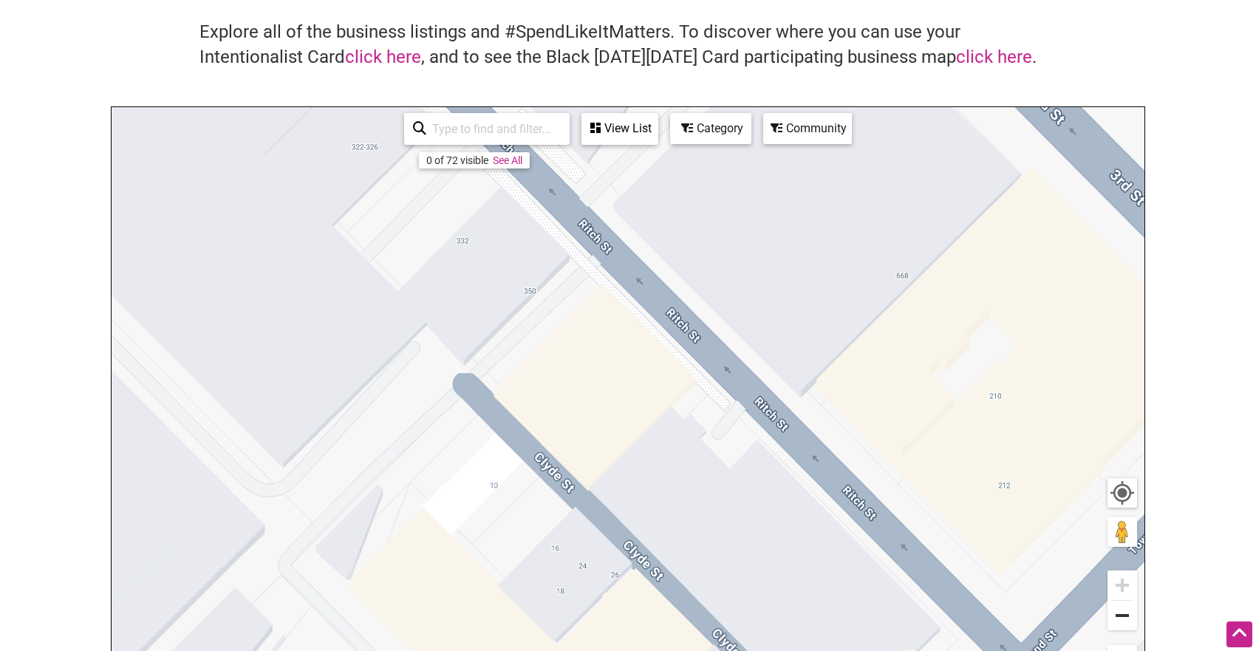
click at [1123, 615] on button "Zoom out" at bounding box center [1122, 616] width 30 height 30
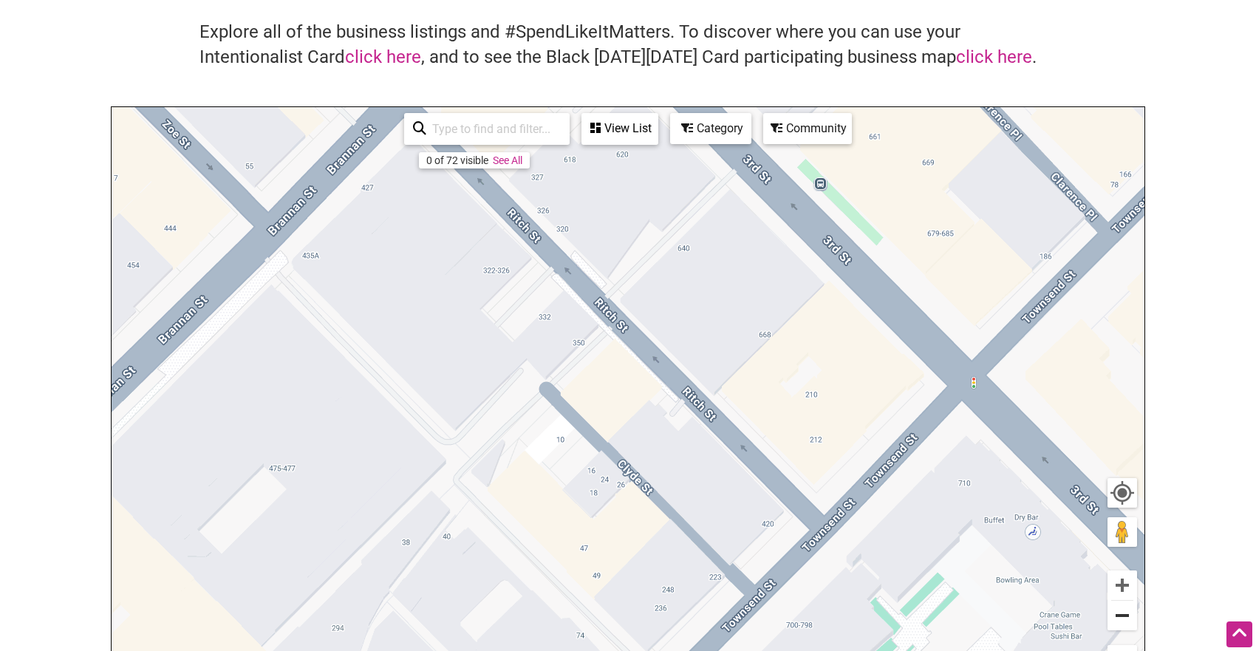
click at [1123, 615] on button "Zoom out" at bounding box center [1122, 616] width 30 height 30
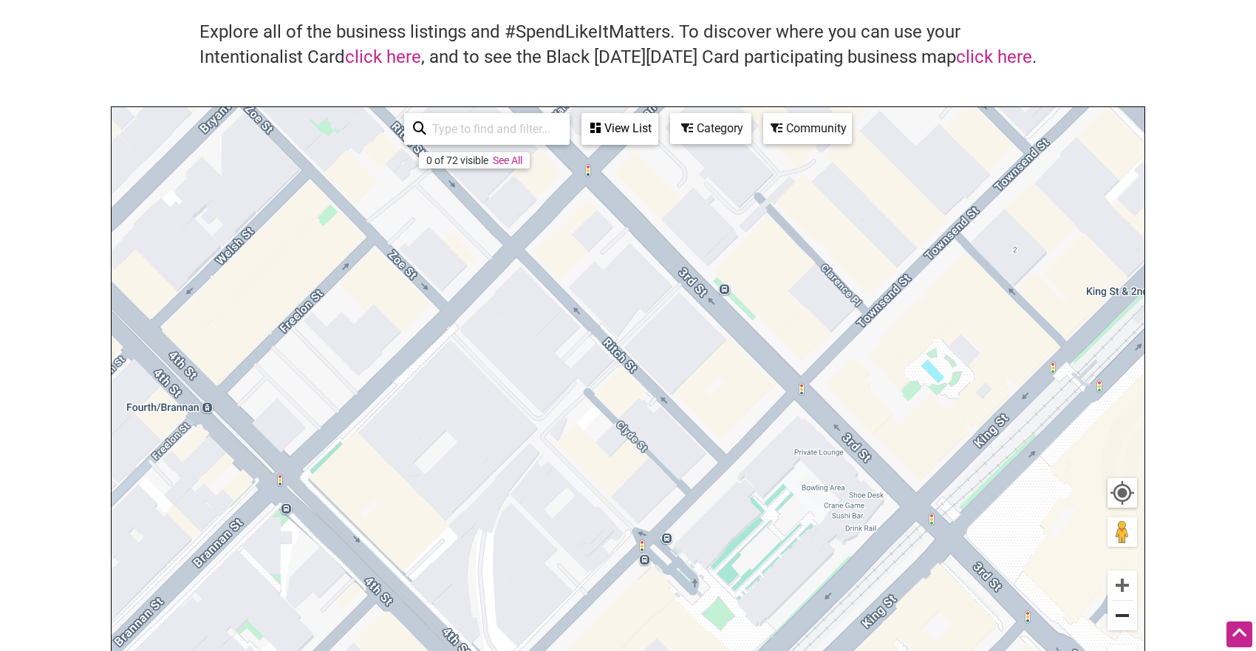
click at [1123, 615] on button "Zoom out" at bounding box center [1122, 616] width 30 height 30
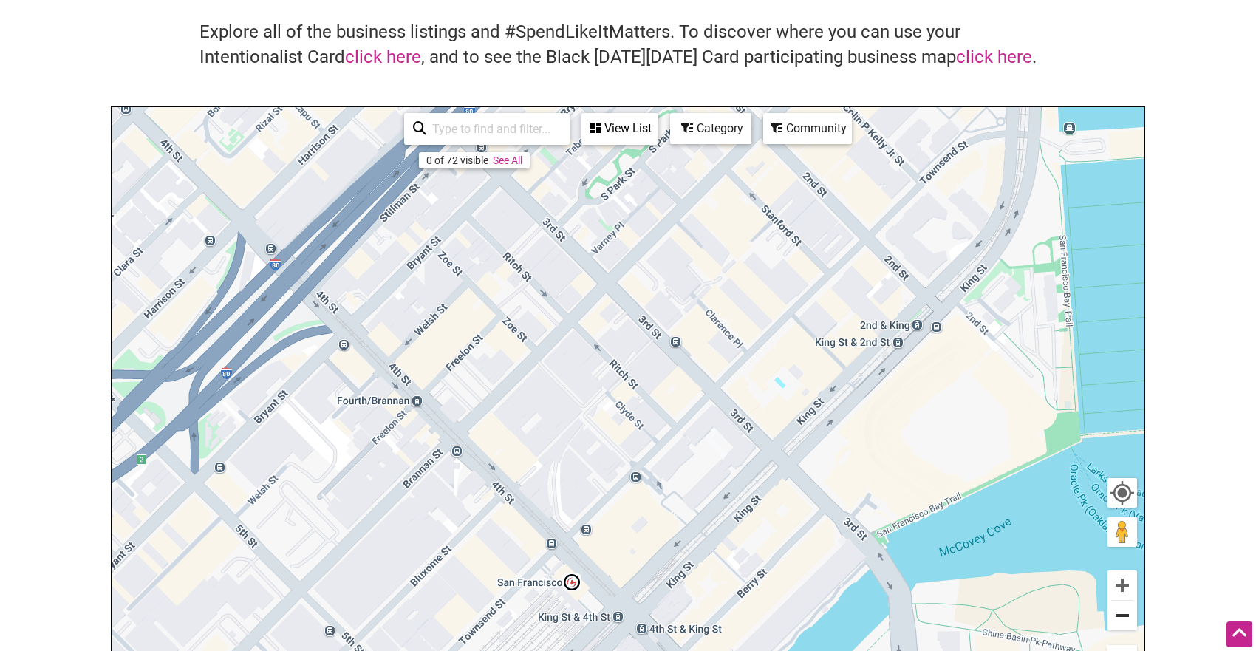
click at [1123, 615] on button "Zoom out" at bounding box center [1122, 616] width 30 height 30
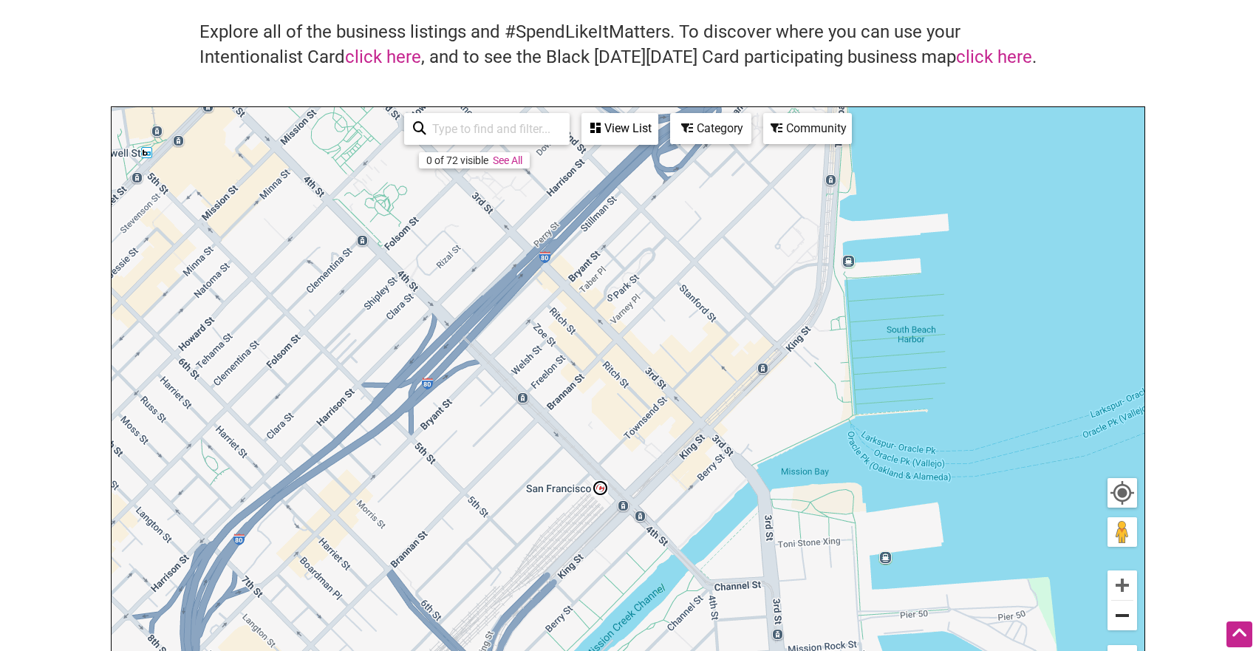
click at [1123, 615] on button "Zoom out" at bounding box center [1122, 616] width 30 height 30
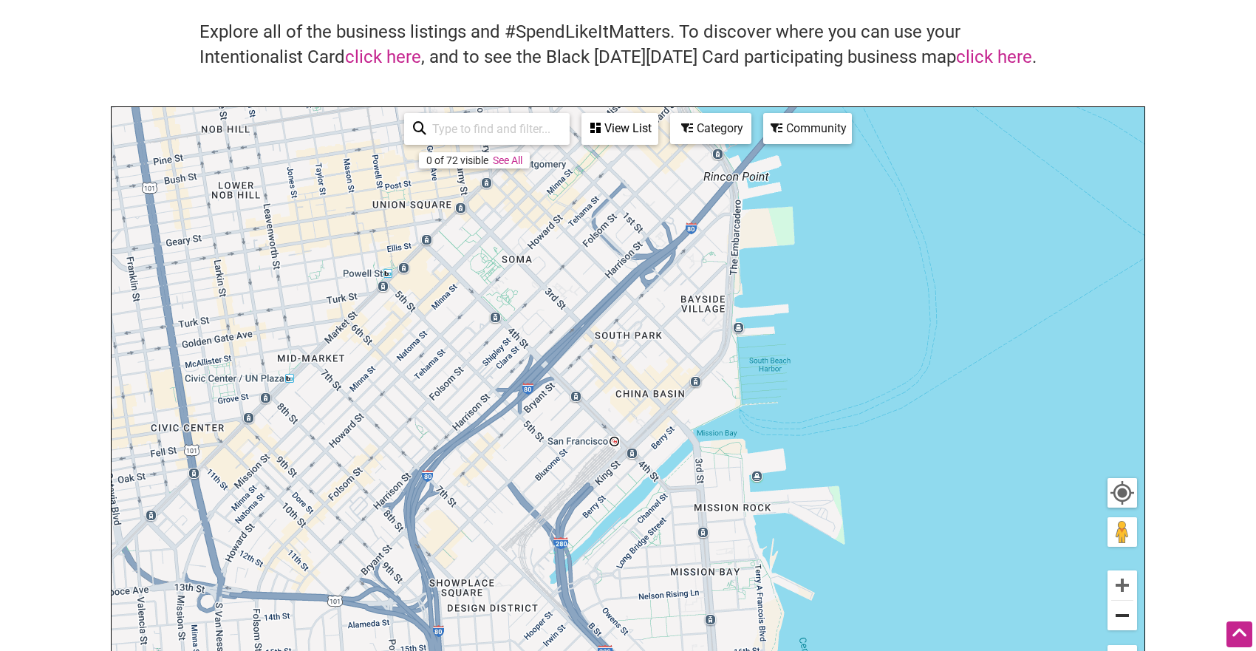
click at [1123, 615] on button "Zoom out" at bounding box center [1122, 616] width 30 height 30
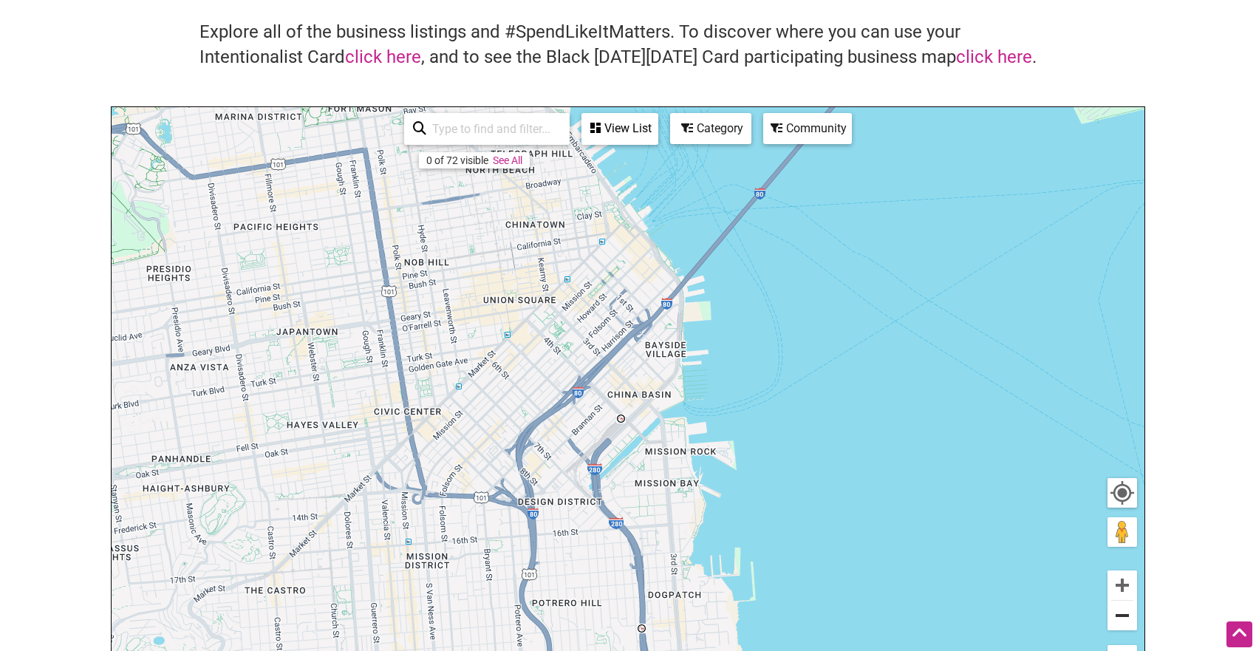
click at [1123, 615] on button "Zoom out" at bounding box center [1122, 616] width 30 height 30
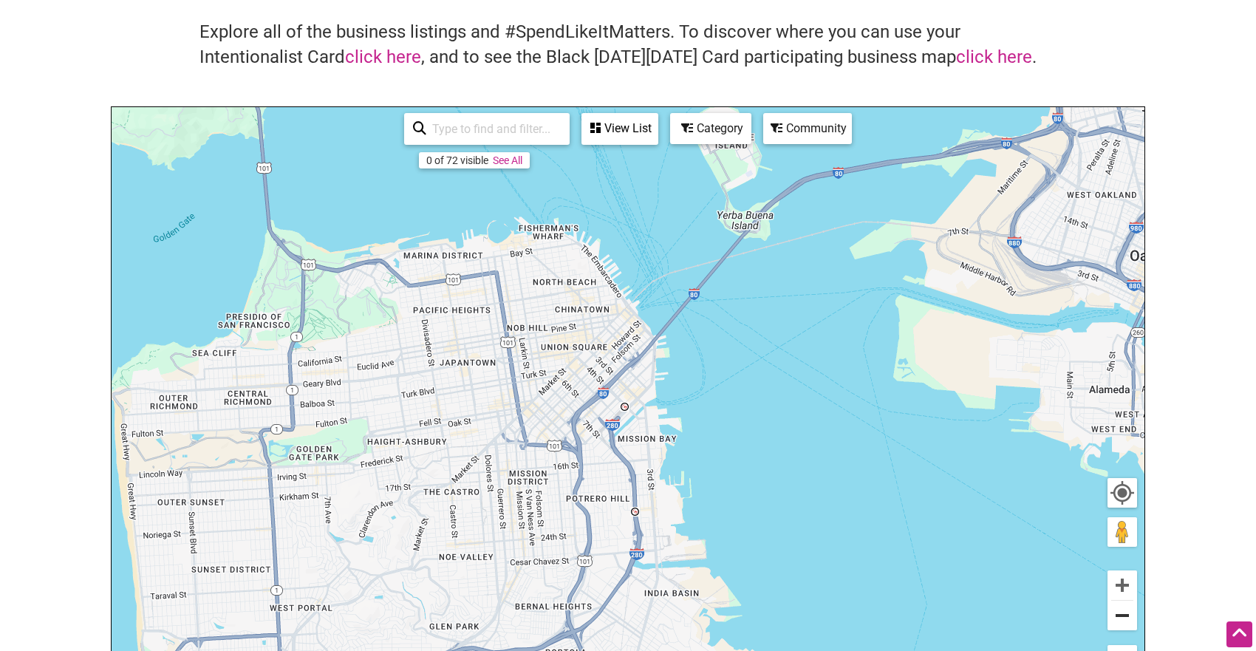
click at [1123, 616] on button "Zoom out" at bounding box center [1122, 616] width 30 height 30
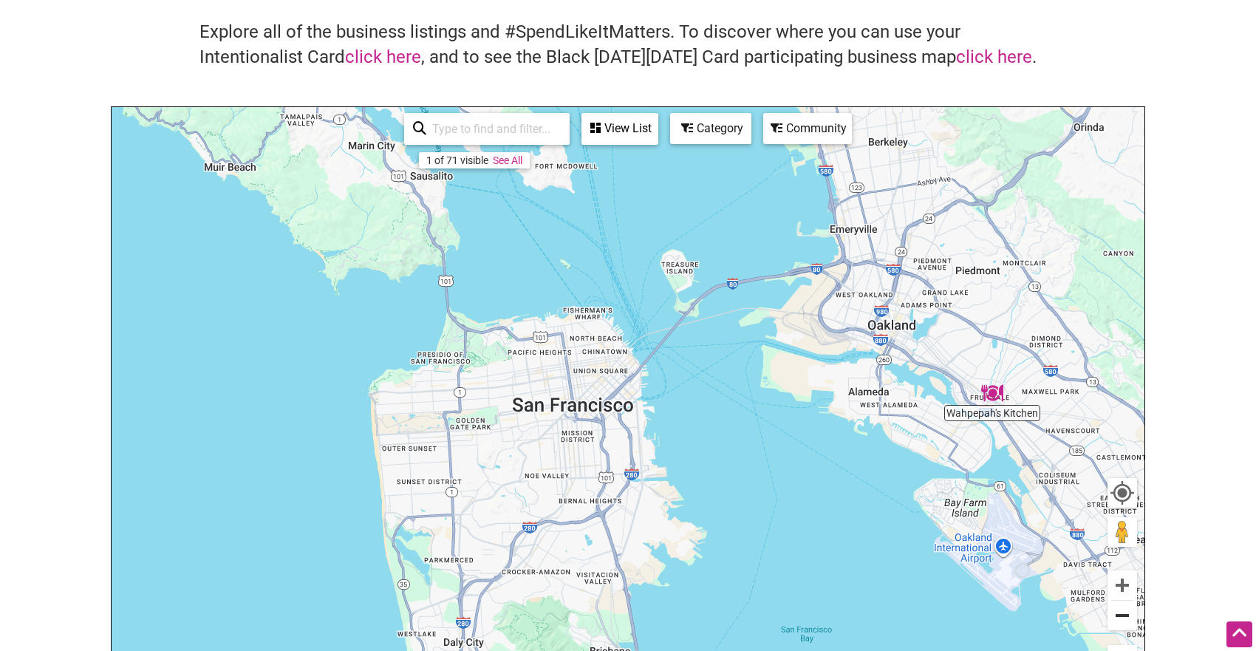
click at [1123, 617] on button "Zoom out" at bounding box center [1122, 616] width 30 height 30
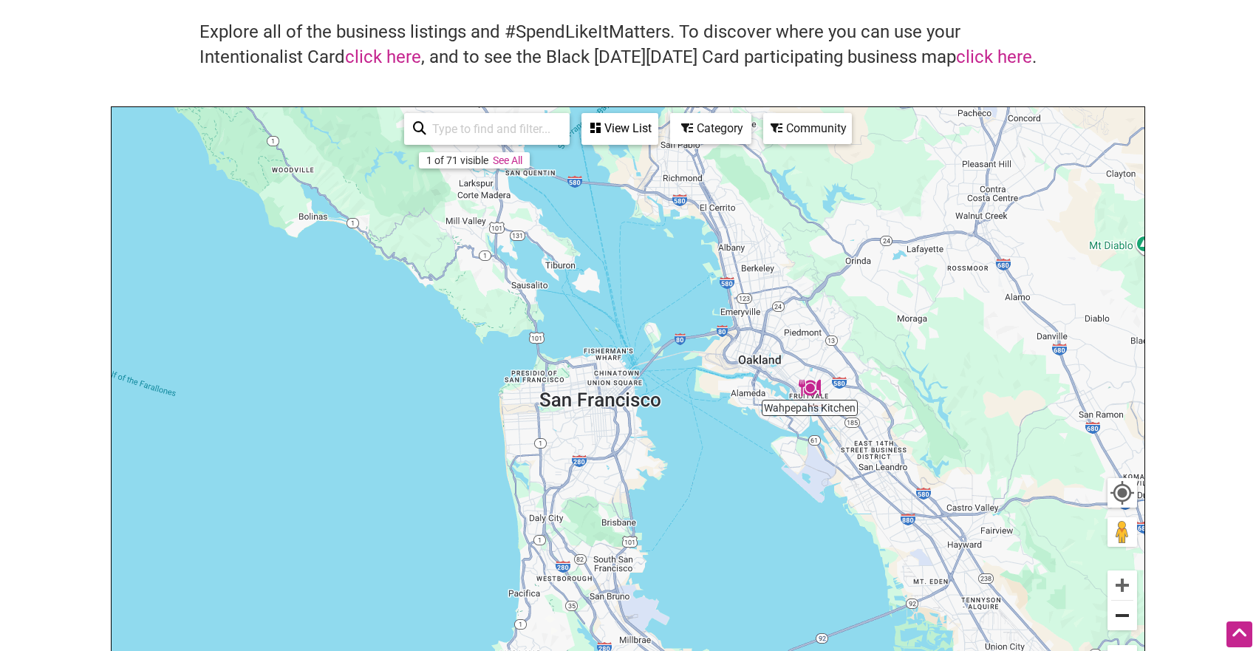
click at [1123, 617] on button "Zoom out" at bounding box center [1122, 616] width 30 height 30
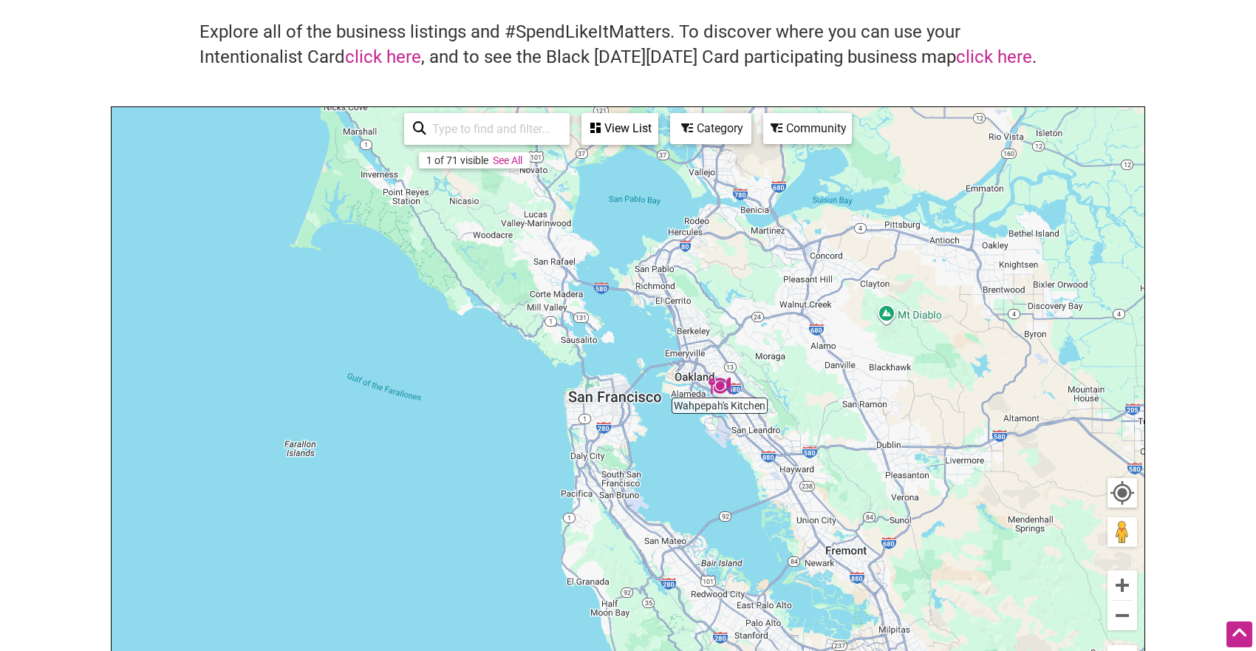
click at [721, 386] on img "Wahpepah's Kitchen" at bounding box center [719, 386] width 22 height 22
